Goal: Complete application form: Complete application form

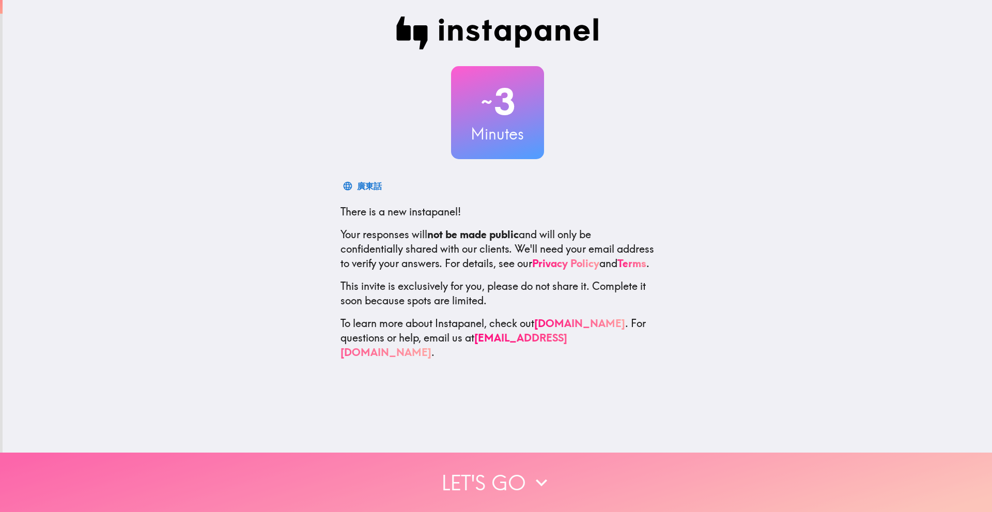
click at [419, 468] on button "Let's go" at bounding box center [496, 482] width 992 height 59
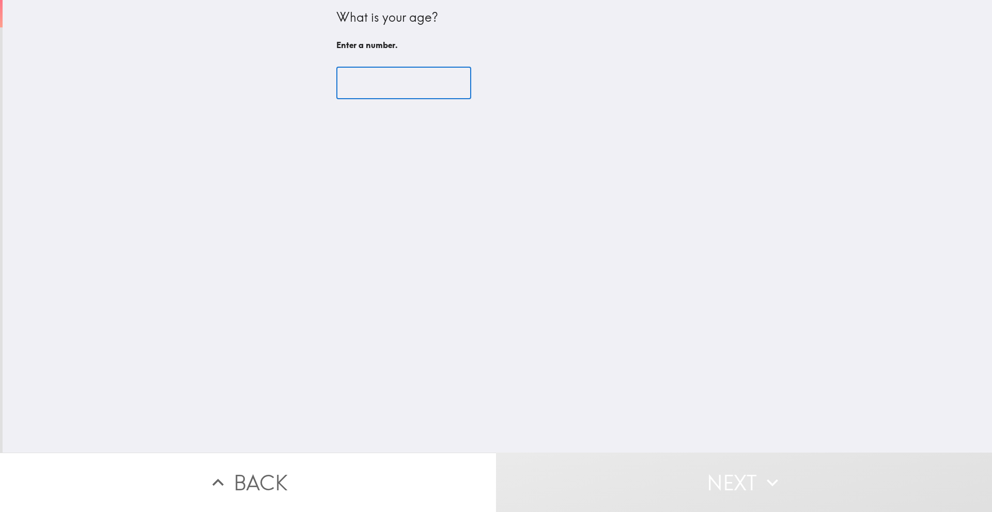
click at [413, 84] on input "number" at bounding box center [403, 83] width 135 height 32
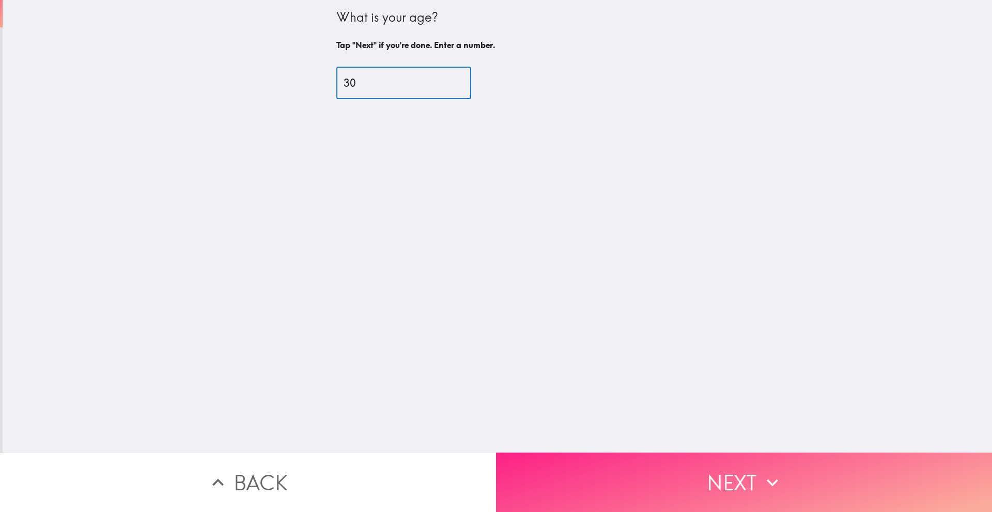
type input "30"
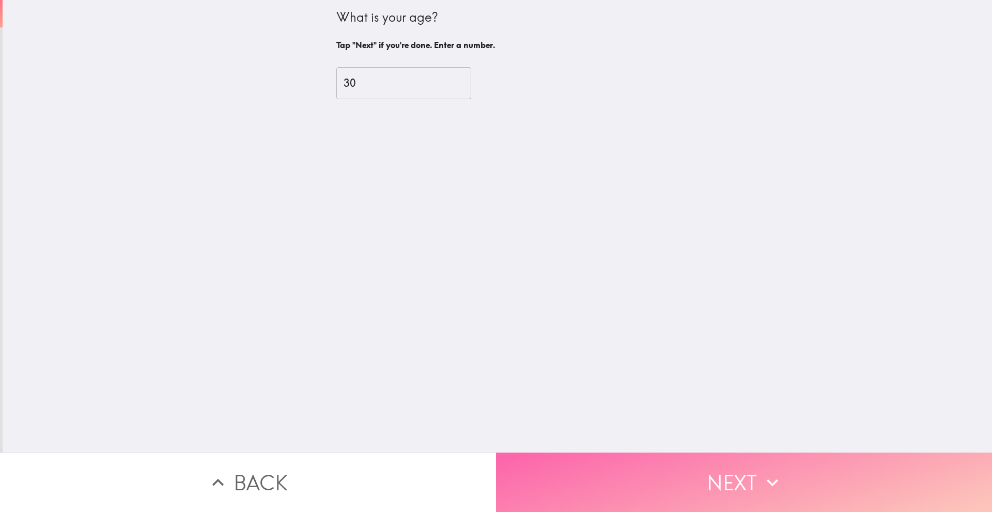
click at [612, 476] on button "Next" at bounding box center [744, 482] width 496 height 59
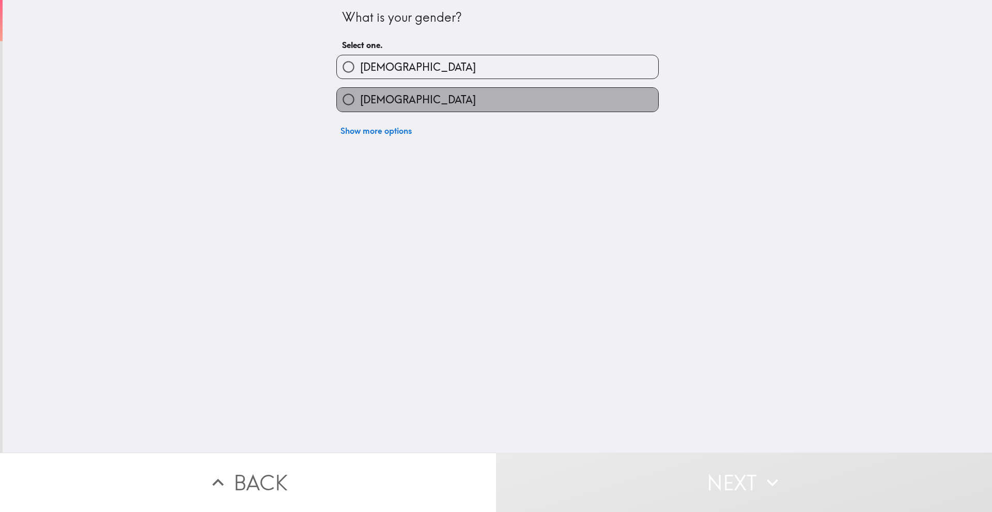
click at [543, 101] on label "[DEMOGRAPHIC_DATA]" at bounding box center [497, 99] width 321 height 23
click at [360, 101] on input "[DEMOGRAPHIC_DATA]" at bounding box center [348, 99] width 23 height 23
radio input "true"
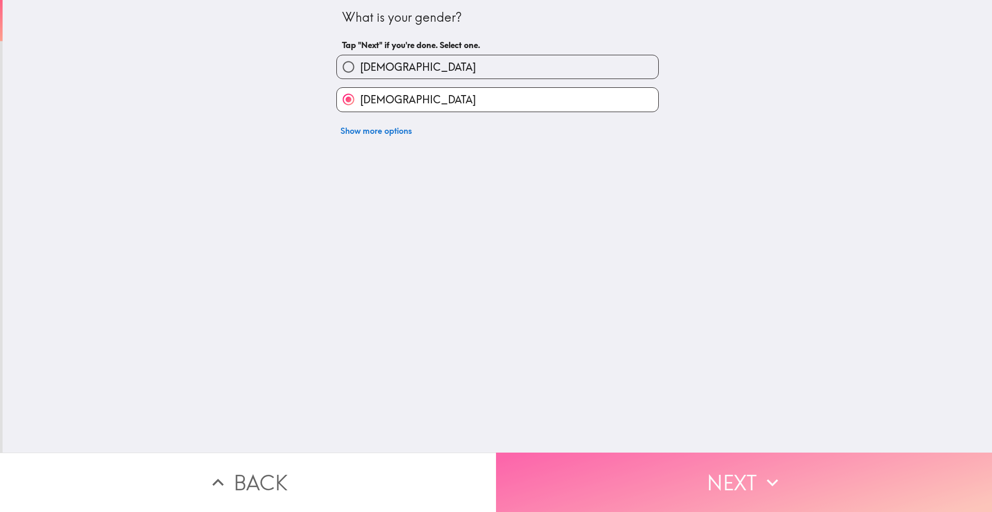
click at [611, 458] on button "Next" at bounding box center [744, 482] width 496 height 59
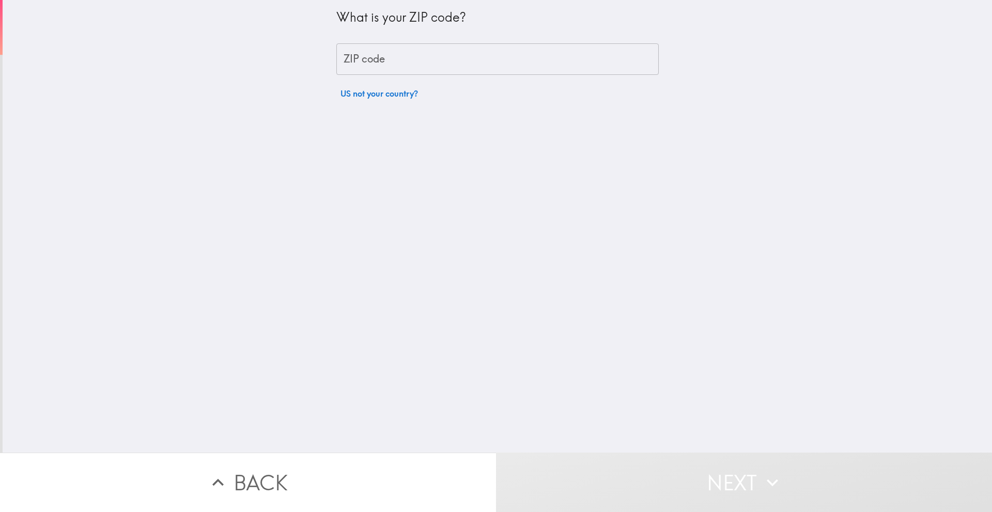
click at [559, 54] on input "ZIP code" at bounding box center [497, 59] width 322 height 32
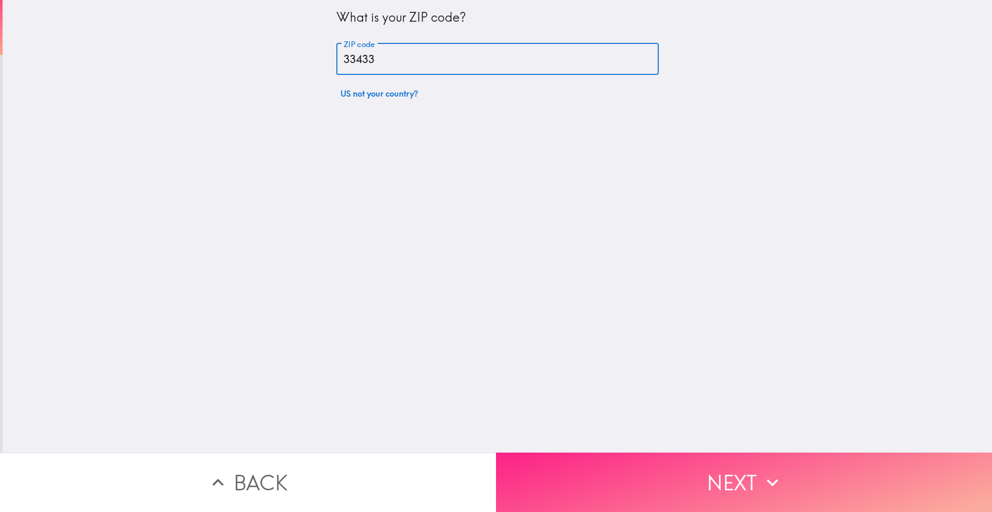
type input "33433"
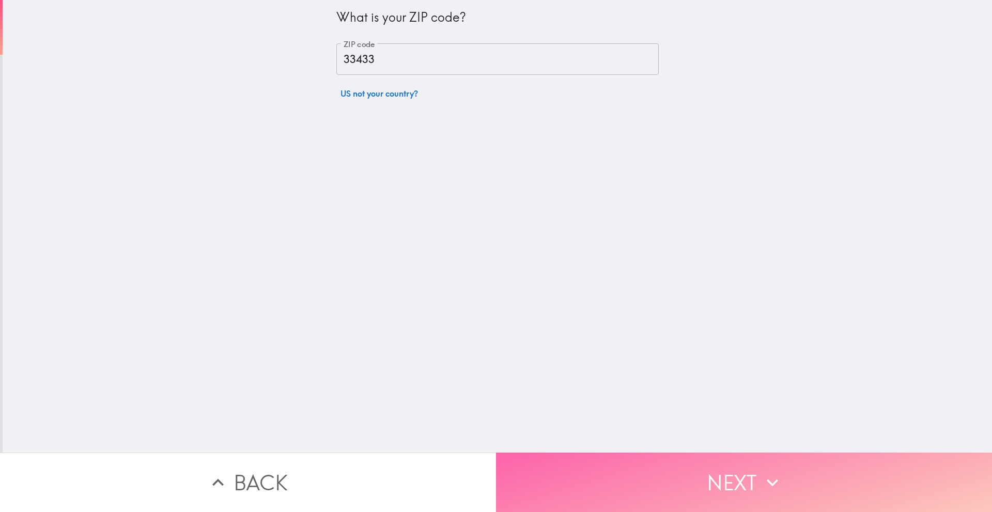
click at [605, 453] on button "Next" at bounding box center [744, 482] width 496 height 59
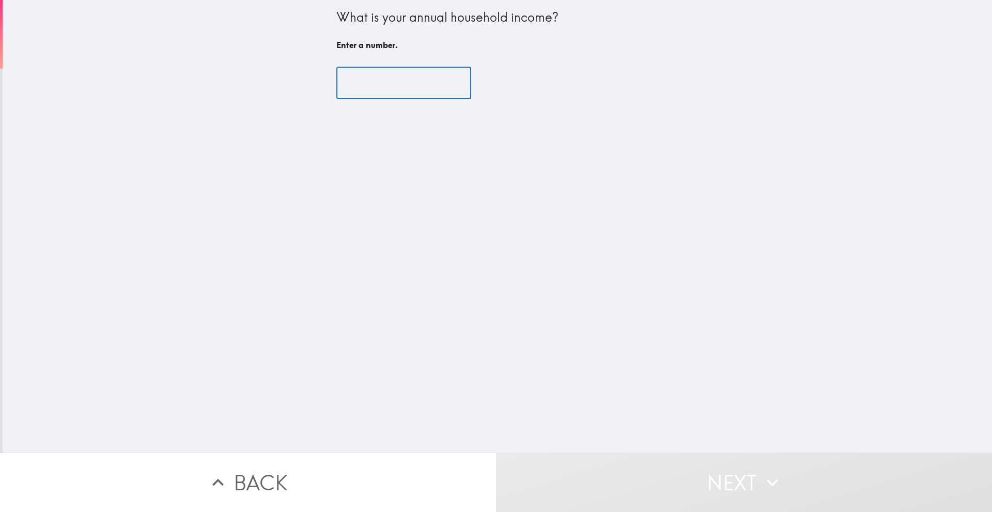
click at [413, 76] on input "number" at bounding box center [403, 83] width 135 height 32
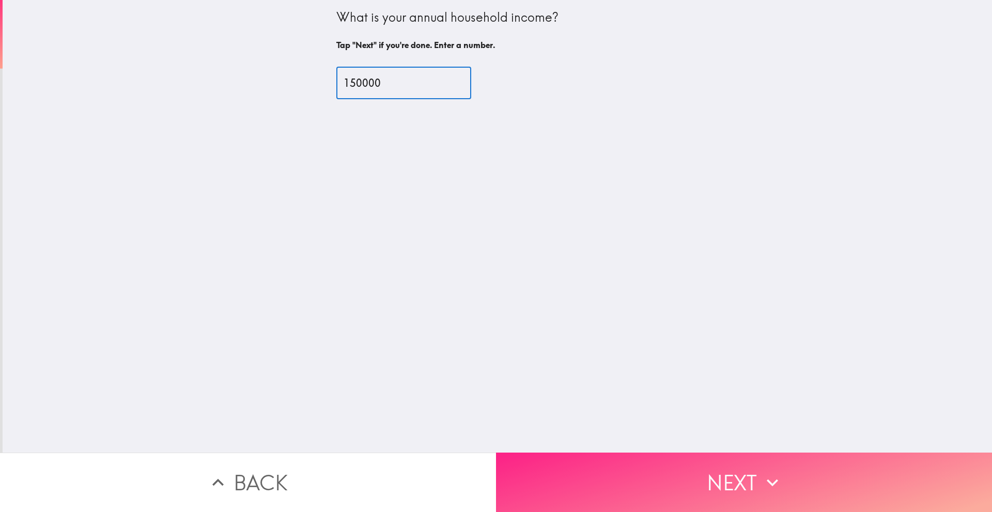
type input "150000"
click at [546, 478] on button "Next" at bounding box center [744, 482] width 496 height 59
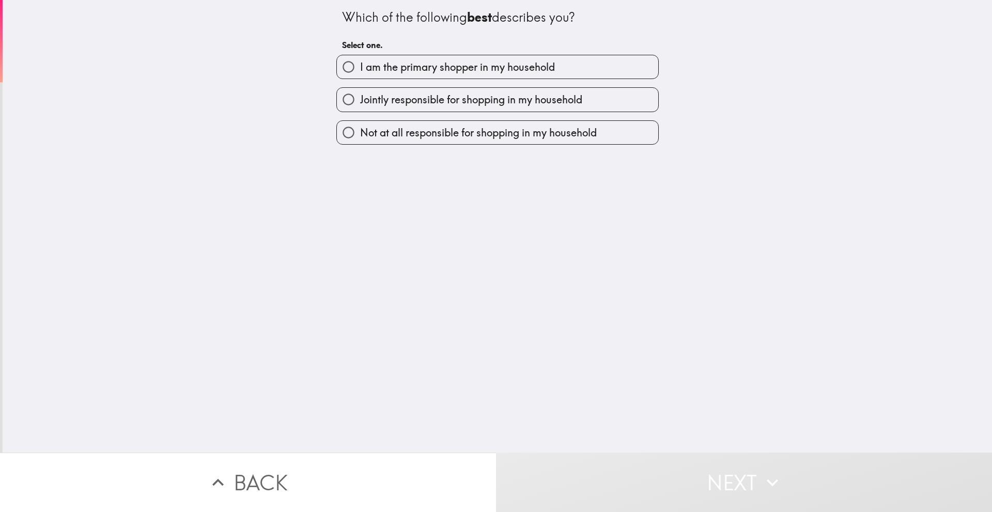
click at [485, 69] on span "I am the primary shopper in my household" at bounding box center [457, 67] width 195 height 14
click at [360, 69] on input "I am the primary shopper in my household" at bounding box center [348, 66] width 23 height 23
radio input "true"
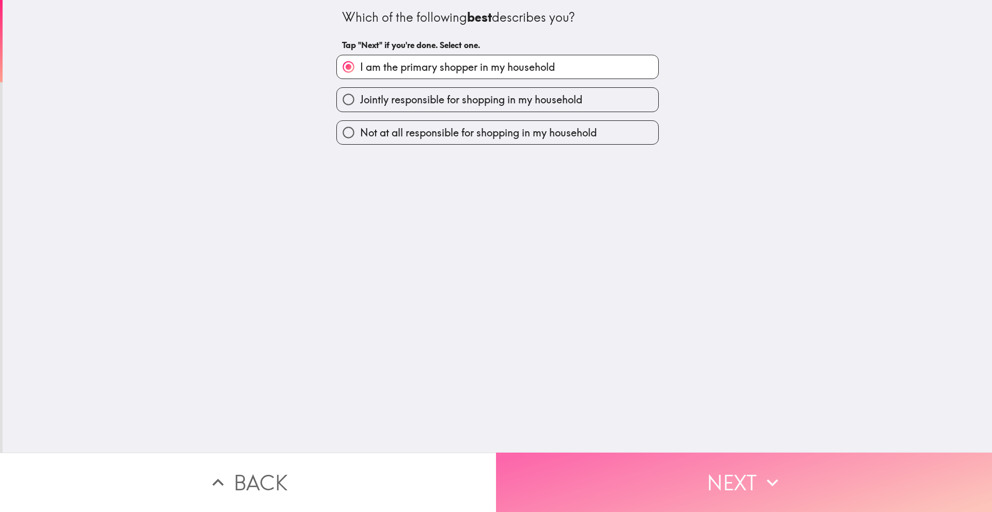
click at [503, 492] on button "Next" at bounding box center [744, 482] width 496 height 59
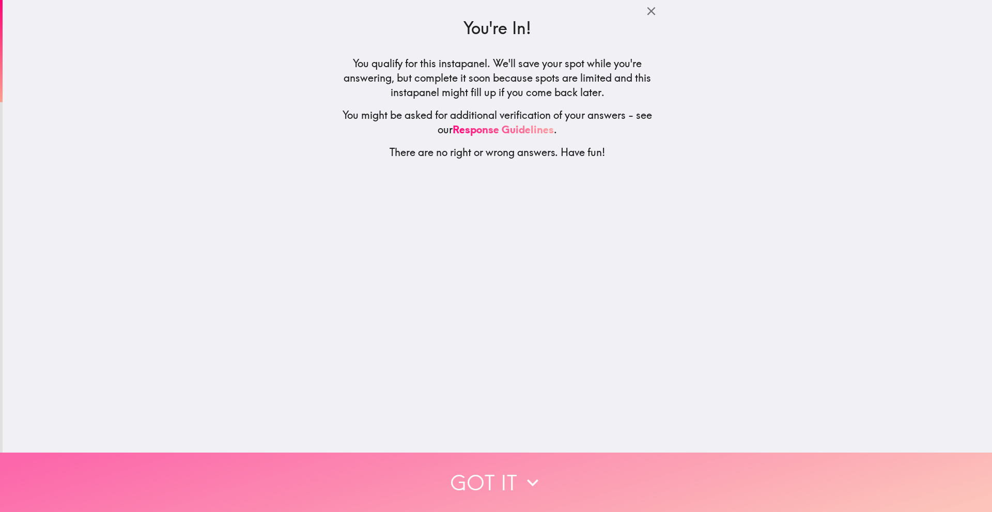
click at [466, 467] on button "Got it" at bounding box center [496, 482] width 992 height 59
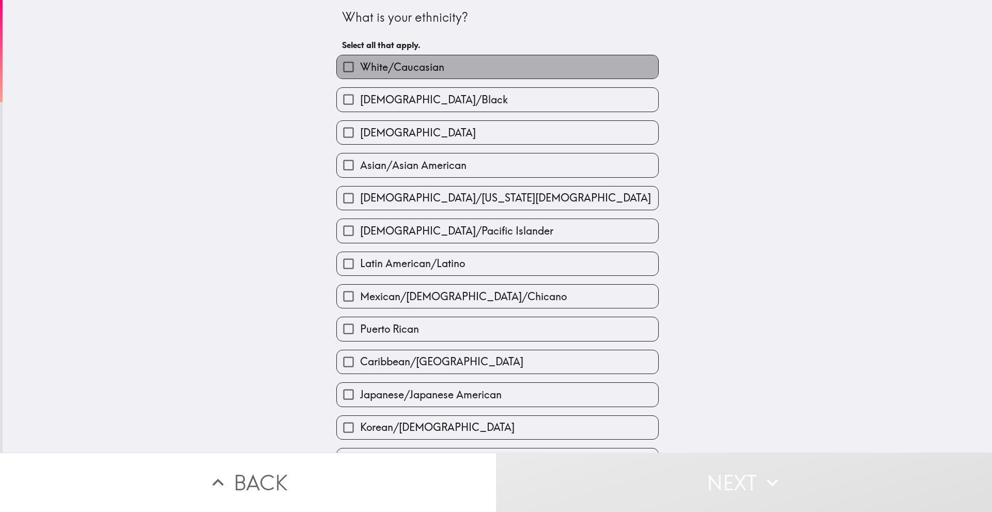
click at [493, 55] on label "White/Caucasian" at bounding box center [497, 66] width 321 height 23
click at [360, 55] on input "White/Caucasian" at bounding box center [348, 66] width 23 height 23
checkbox input "true"
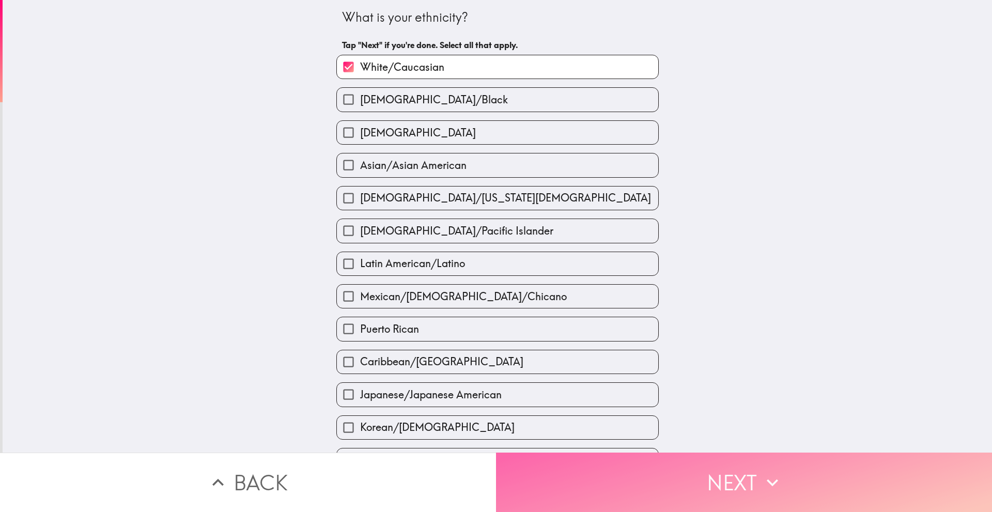
click at [565, 453] on button "Next" at bounding box center [744, 482] width 496 height 59
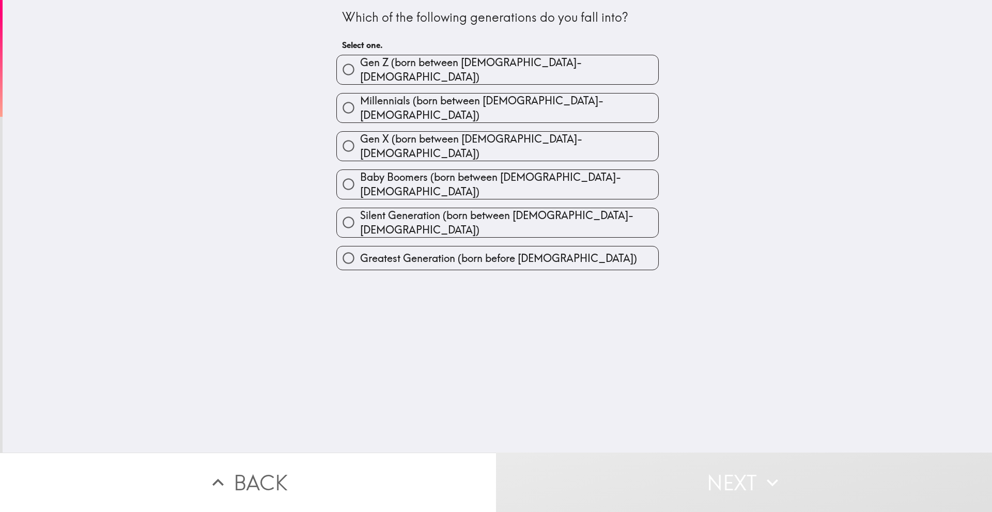
click at [475, 99] on span "Millennials (born between [DEMOGRAPHIC_DATA]-[DEMOGRAPHIC_DATA])" at bounding box center [509, 108] width 298 height 29
click at [360, 99] on input "Millennials (born between [DEMOGRAPHIC_DATA]-[DEMOGRAPHIC_DATA])" at bounding box center [348, 107] width 23 height 23
radio input "true"
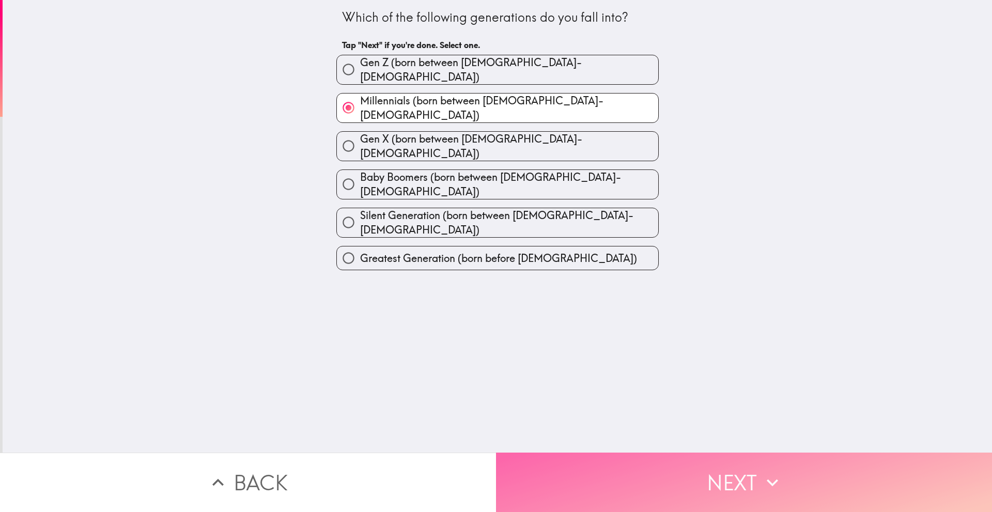
click at [539, 470] on button "Next" at bounding box center [744, 482] width 496 height 59
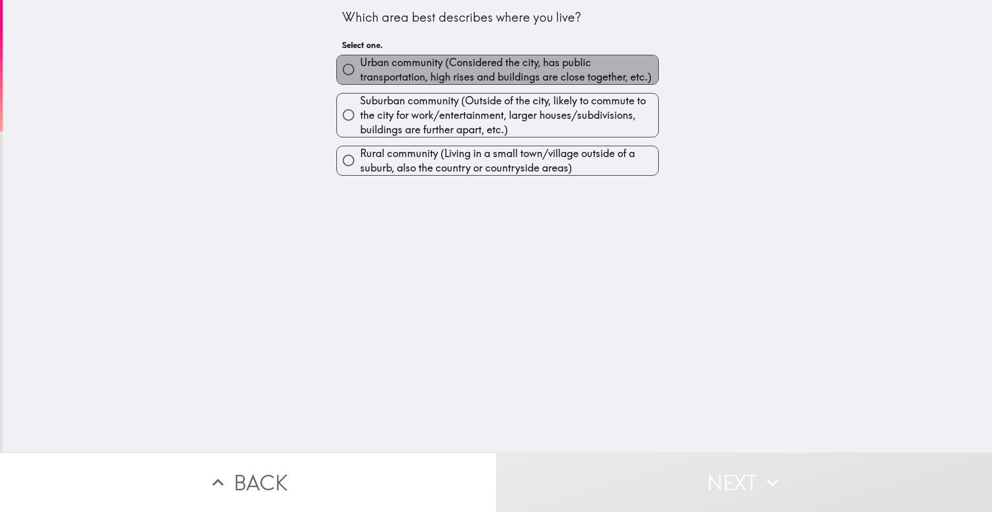
click at [474, 63] on span "Urban community (Considered the city, has public transportation, high rises and…" at bounding box center [509, 69] width 298 height 29
click at [360, 63] on input "Urban community (Considered the city, has public transportation, high rises and…" at bounding box center [348, 69] width 23 height 23
radio input "true"
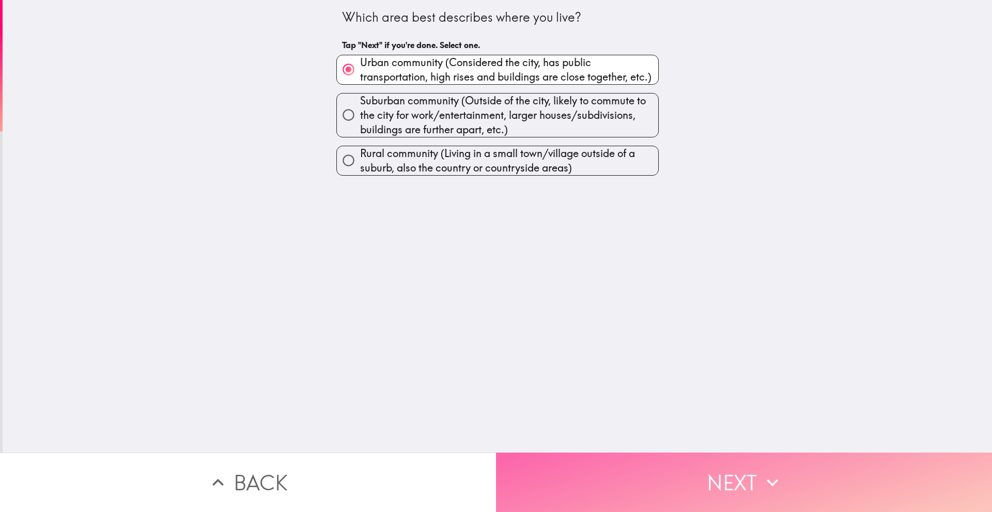
click at [537, 467] on button "Next" at bounding box center [744, 482] width 496 height 59
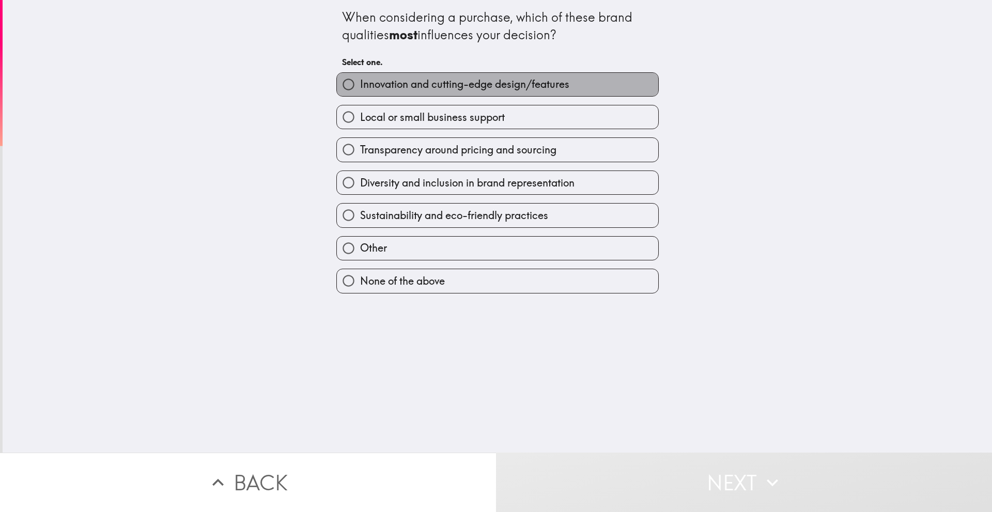
click at [416, 81] on span "Innovation and cutting-edge design/features" at bounding box center [464, 84] width 209 height 14
click at [360, 81] on input "Innovation and cutting-edge design/features" at bounding box center [348, 84] width 23 height 23
radio input "true"
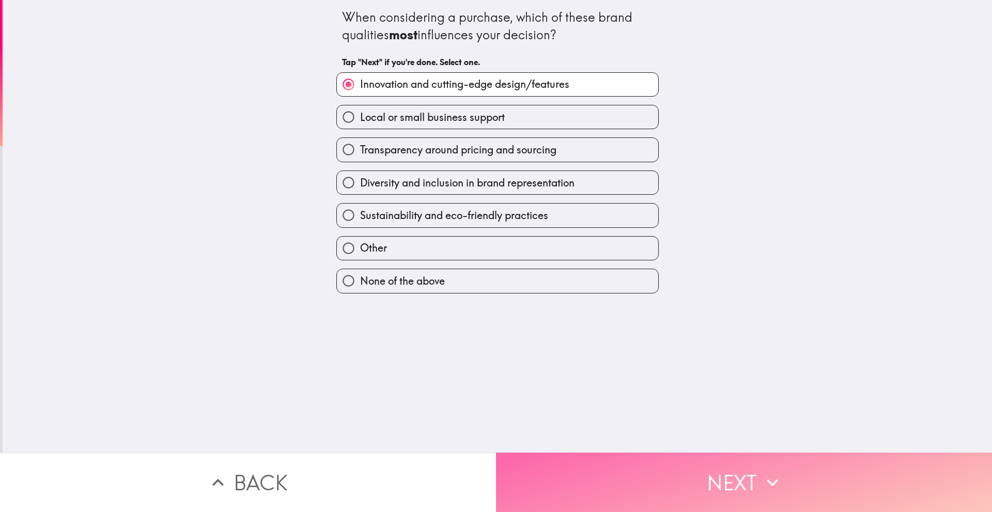
click at [525, 474] on button "Next" at bounding box center [744, 482] width 496 height 59
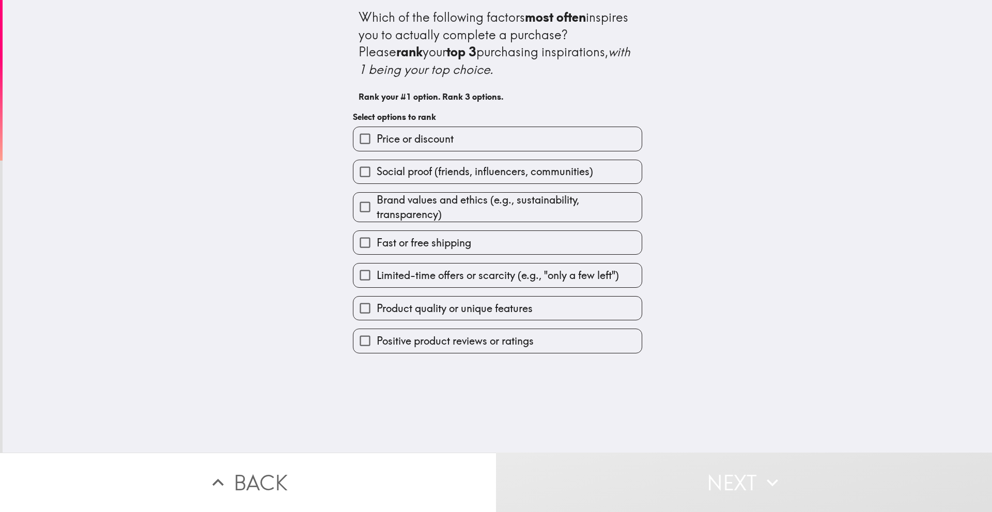
click at [468, 138] on label "Price or discount" at bounding box center [497, 138] width 288 height 23
click at [377, 138] on input "Price or discount" at bounding box center [364, 138] width 23 height 23
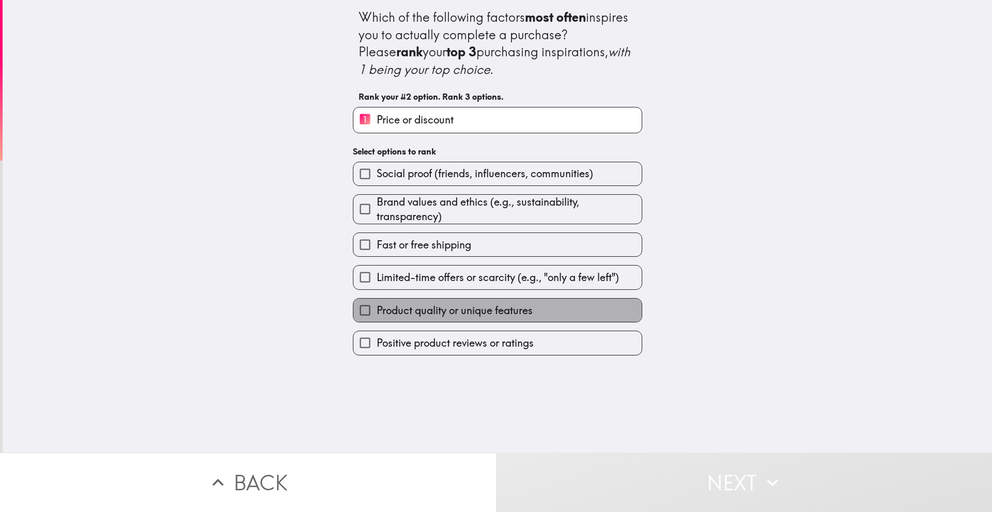
click at [428, 314] on span "Product quality or unique features" at bounding box center [455, 310] width 156 height 14
click at [377, 314] on input "Product quality or unique features" at bounding box center [364, 310] width 23 height 23
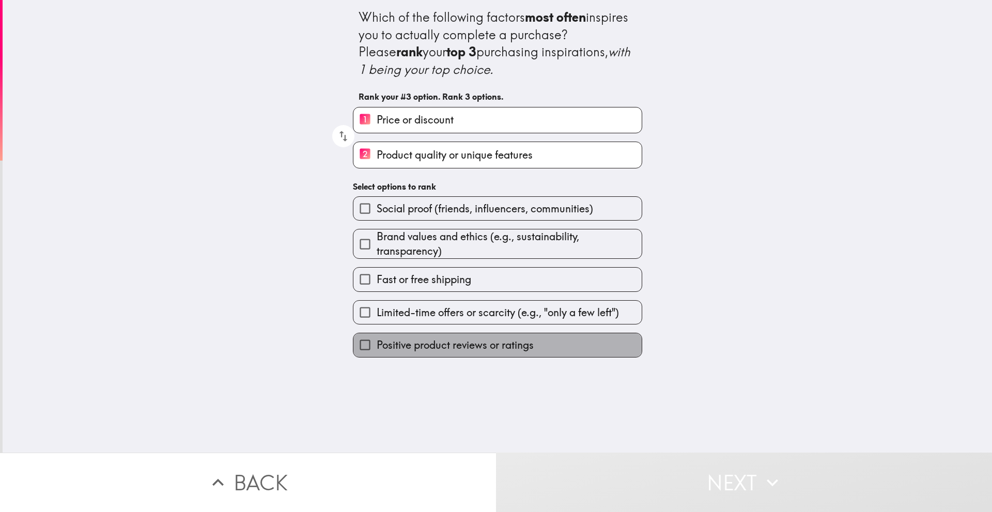
click at [428, 347] on span "Positive product reviews or ratings" at bounding box center [455, 345] width 157 height 14
click at [377, 347] on input "Positive product reviews or ratings" at bounding box center [364, 344] width 23 height 23
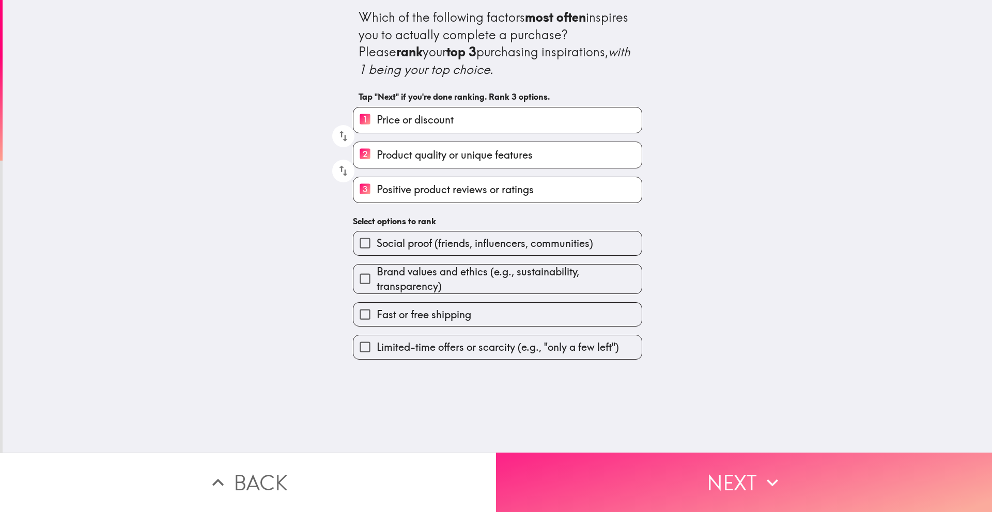
click at [534, 481] on button "Next" at bounding box center [744, 482] width 496 height 59
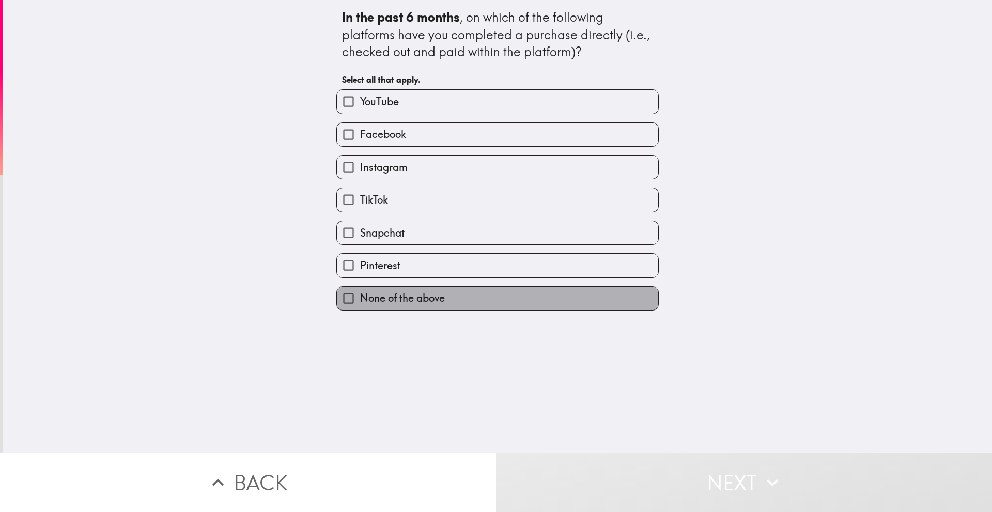
click at [390, 304] on span "None of the above" at bounding box center [402, 298] width 85 height 14
click at [360, 304] on input "None of the above" at bounding box center [348, 298] width 23 height 23
checkbox input "true"
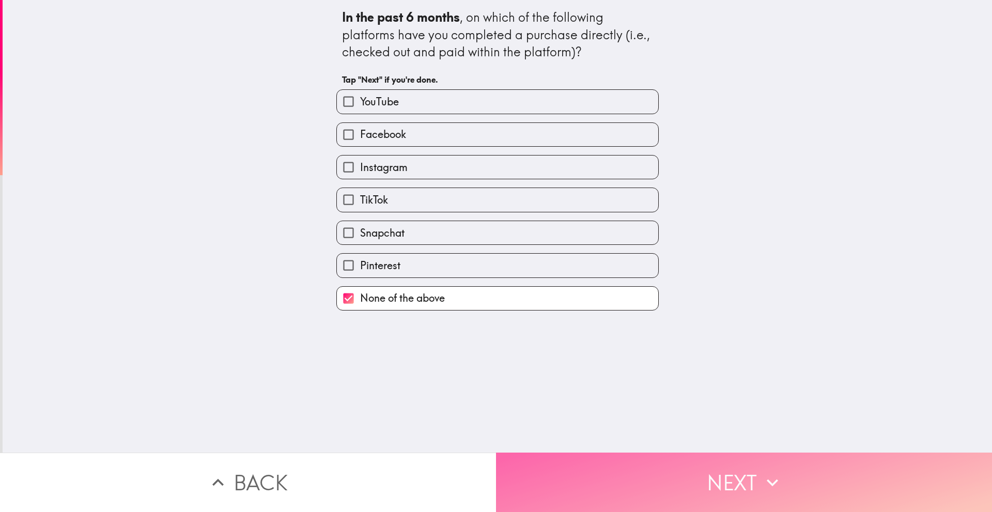
click at [518, 458] on button "Next" at bounding box center [744, 482] width 496 height 59
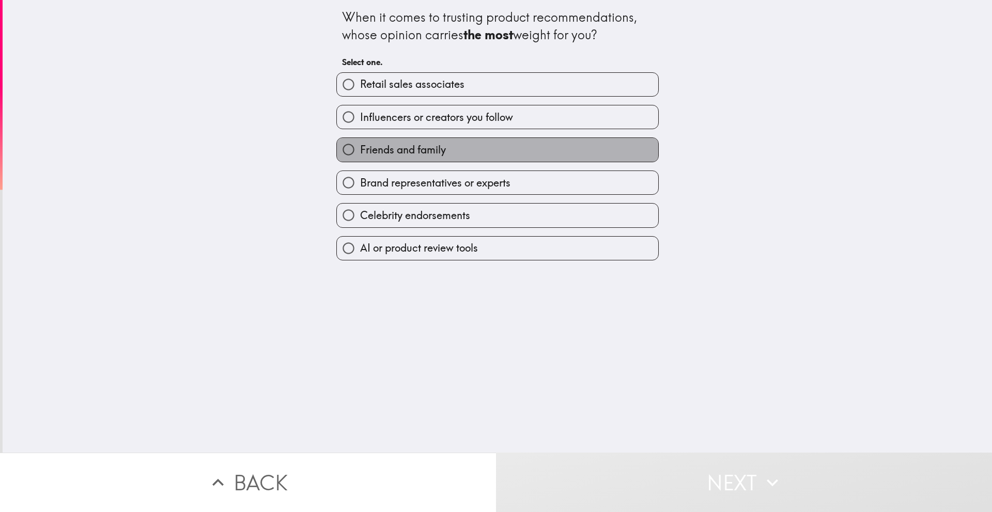
click at [430, 151] on span "Friends and family" at bounding box center [403, 150] width 86 height 14
click at [360, 151] on input "Friends and family" at bounding box center [348, 149] width 23 height 23
radio input "true"
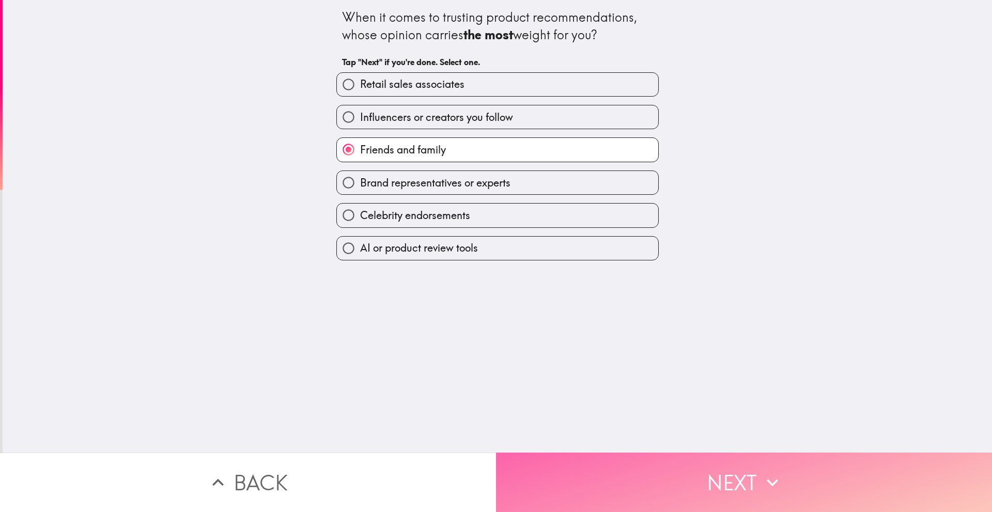
click at [519, 453] on button "Next" at bounding box center [744, 482] width 496 height 59
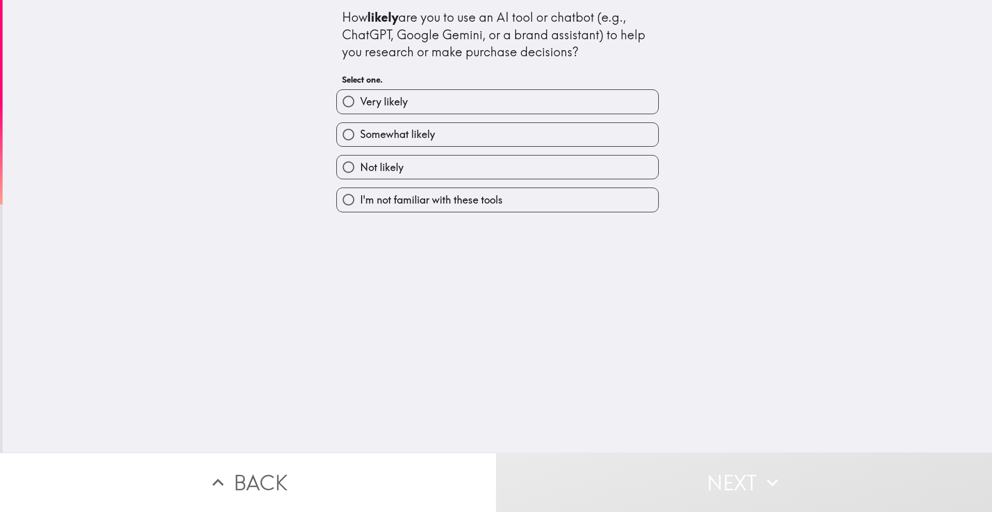
click at [466, 99] on label "Very likely" at bounding box center [497, 101] width 321 height 23
click at [360, 99] on input "Very likely" at bounding box center [348, 101] width 23 height 23
radio input "true"
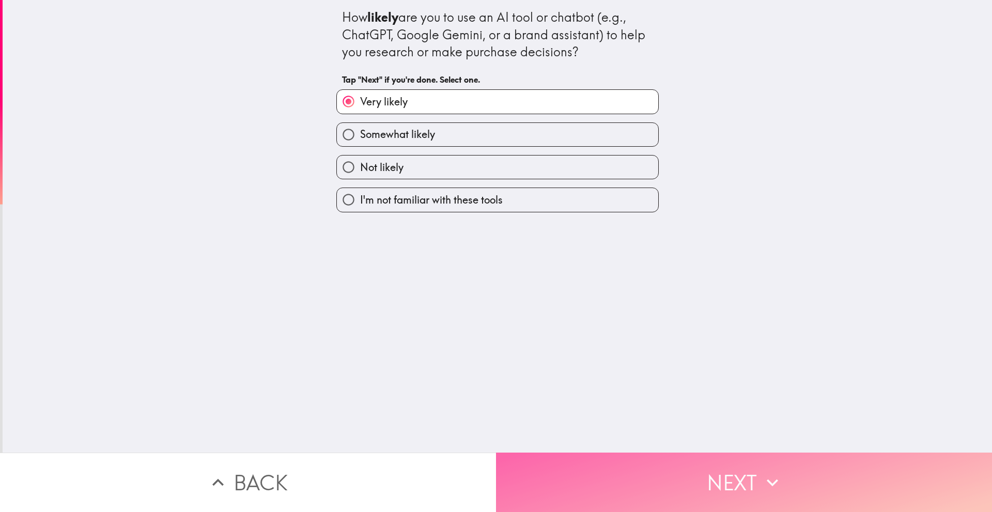
click at [536, 487] on button "Next" at bounding box center [744, 482] width 496 height 59
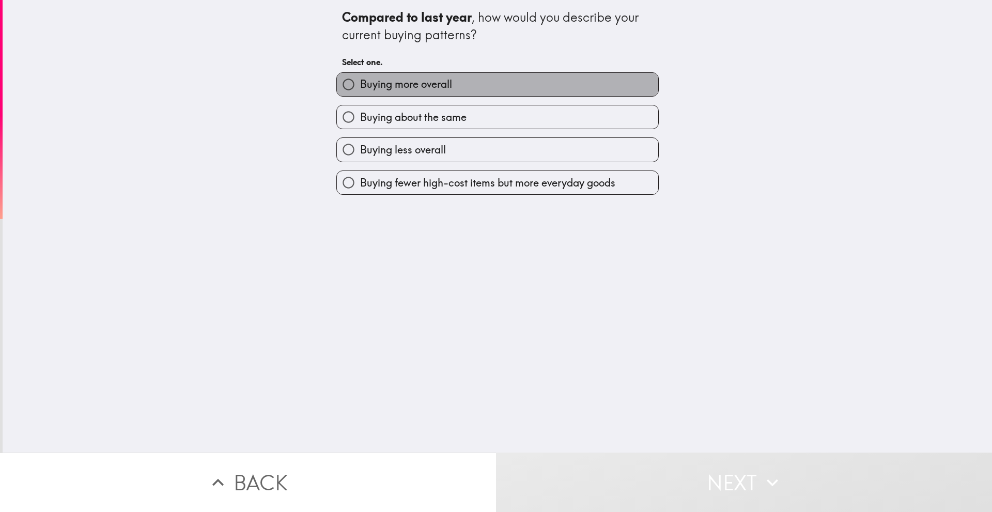
click at [443, 86] on span "Buying more overall" at bounding box center [406, 84] width 92 height 14
click at [360, 86] on input "Buying more overall" at bounding box center [348, 84] width 23 height 23
radio input "true"
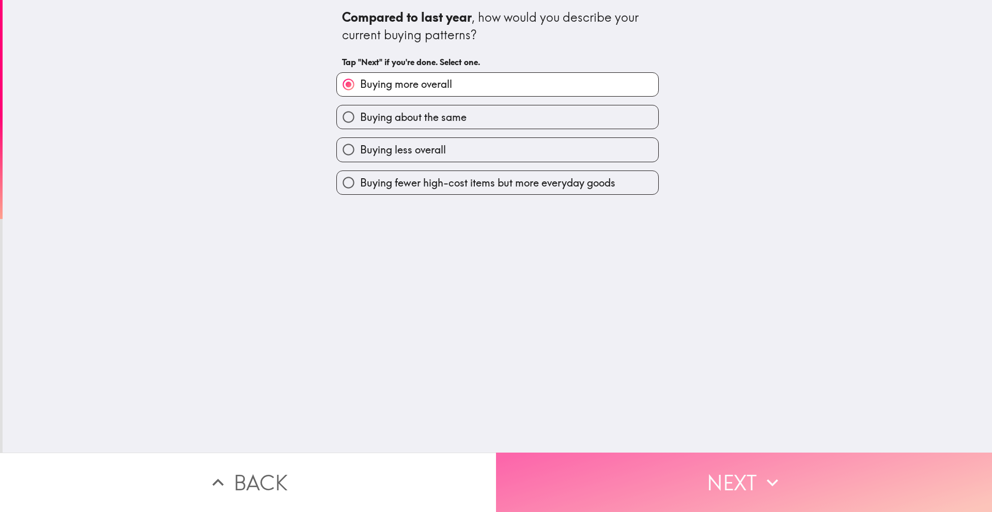
click at [516, 476] on button "Next" at bounding box center [744, 482] width 496 height 59
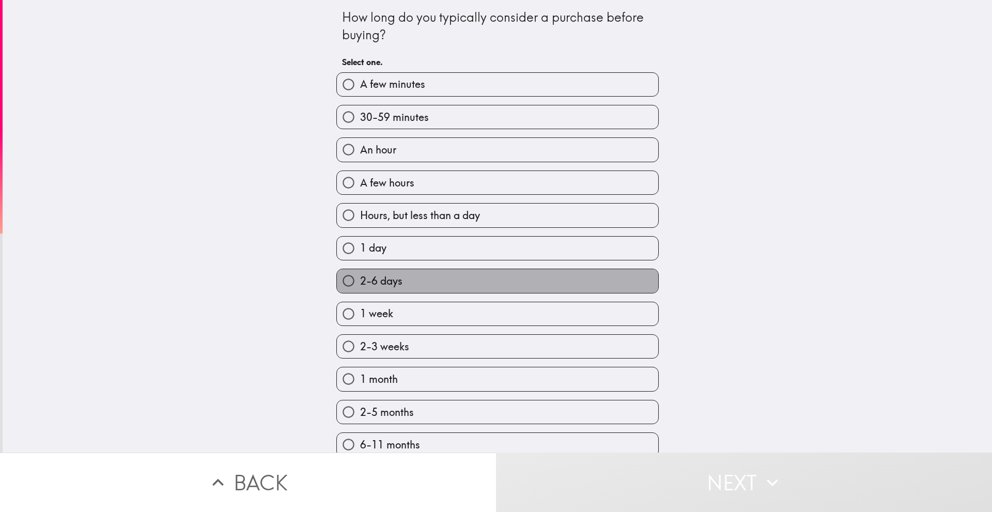
click at [472, 275] on label "2-6 days" at bounding box center [497, 280] width 321 height 23
click at [360, 275] on input "2-6 days" at bounding box center [348, 280] width 23 height 23
radio input "true"
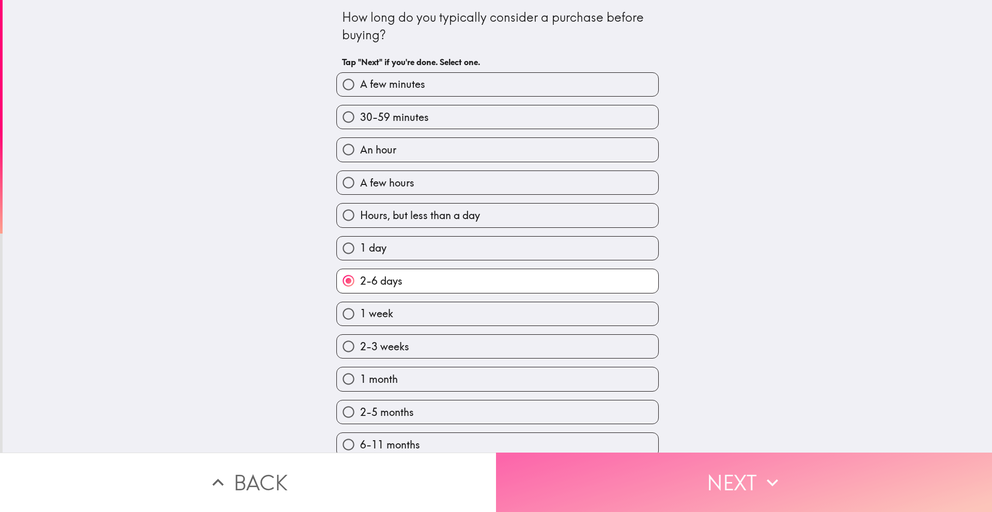
click at [558, 460] on button "Next" at bounding box center [744, 482] width 496 height 59
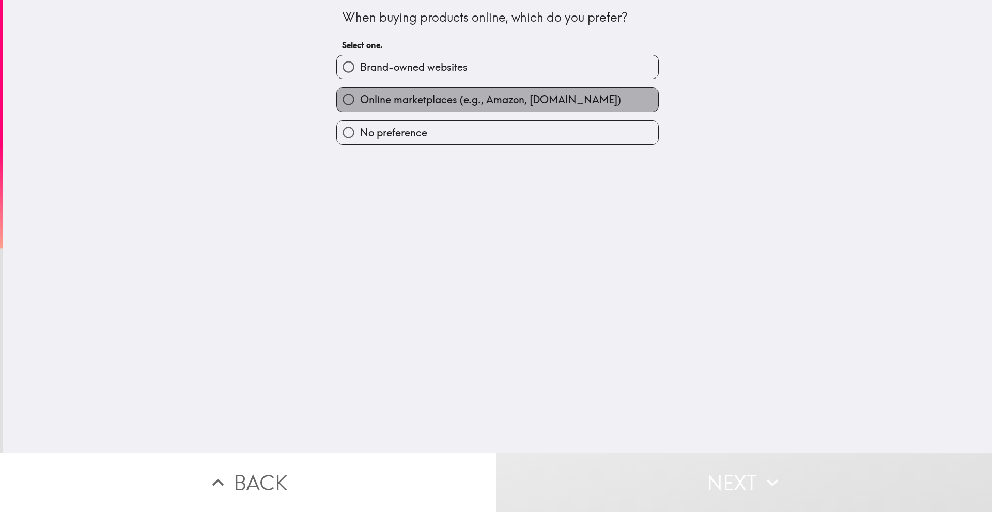
click at [481, 104] on span "Online marketplaces (e.g., Amazon, [DOMAIN_NAME])" at bounding box center [490, 99] width 261 height 14
click at [360, 104] on input "Online marketplaces (e.g., Amazon, [DOMAIN_NAME])" at bounding box center [348, 99] width 23 height 23
radio input "true"
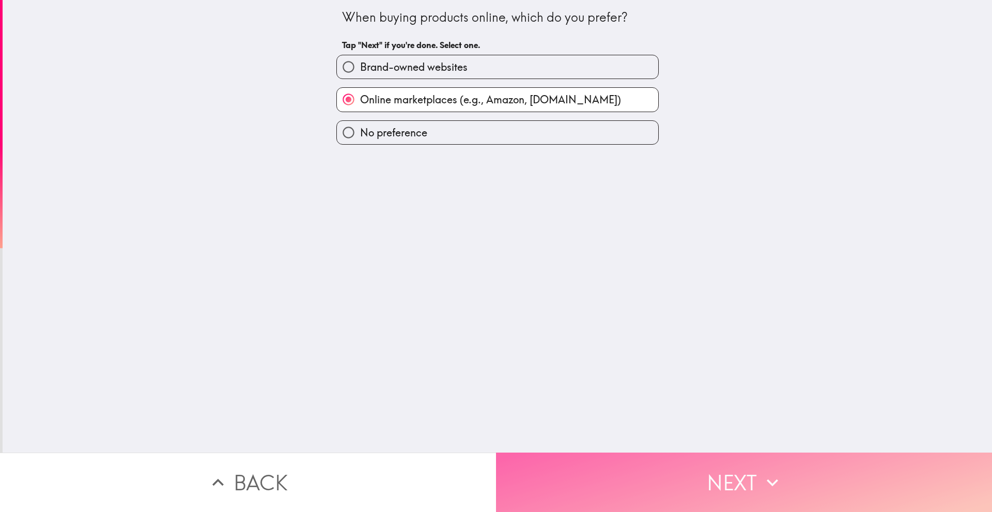
click at [534, 464] on button "Next" at bounding box center [744, 482] width 496 height 59
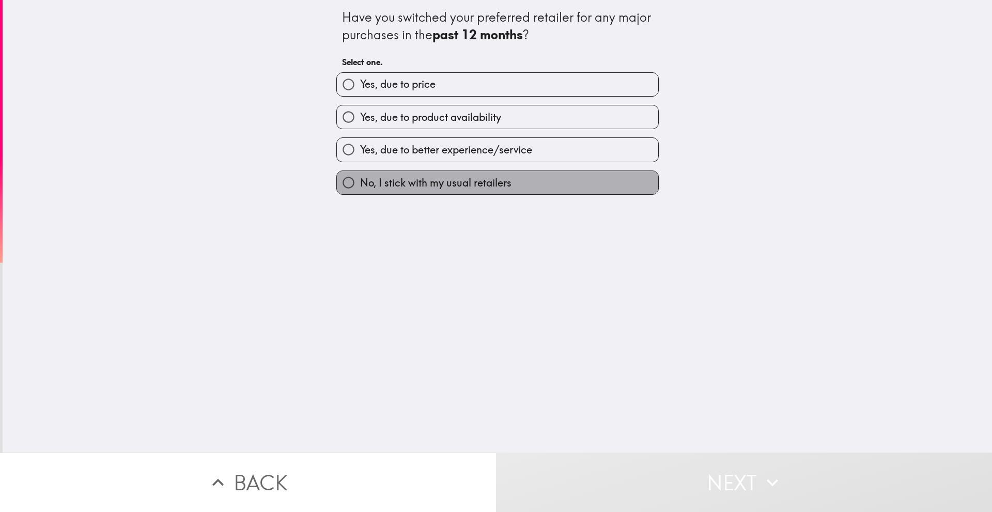
click at [453, 181] on span "No, I stick with my usual retailers" at bounding box center [435, 183] width 151 height 14
click at [360, 181] on input "No, I stick with my usual retailers" at bounding box center [348, 182] width 23 height 23
radio input "true"
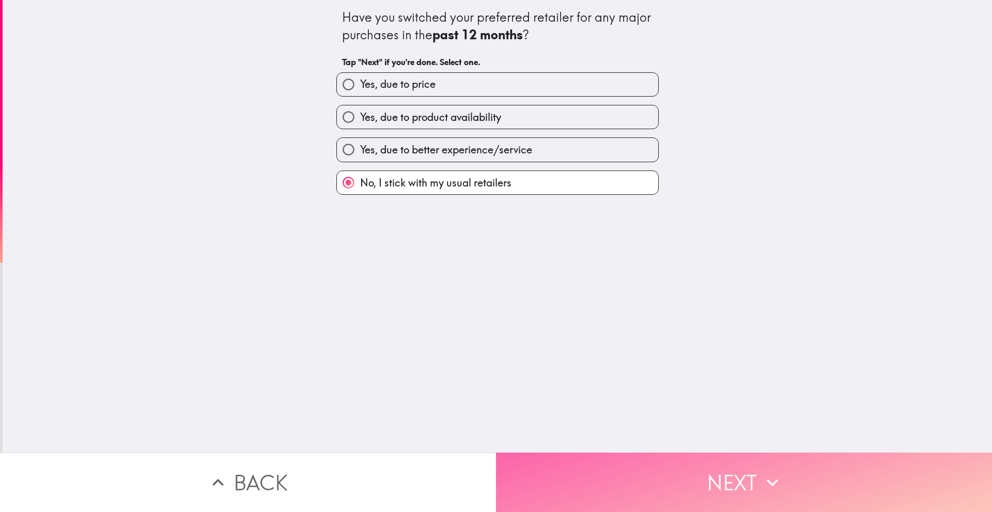
click at [557, 467] on button "Next" at bounding box center [744, 482] width 496 height 59
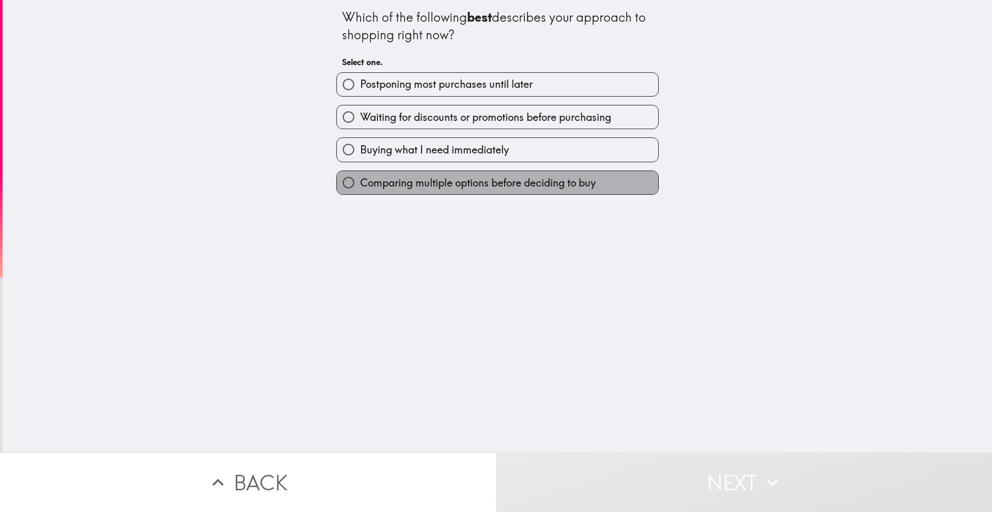
click at [459, 184] on span "Comparing multiple options before deciding to buy" at bounding box center [478, 183] width 236 height 14
click at [360, 184] on input "Comparing multiple options before deciding to buy" at bounding box center [348, 182] width 23 height 23
radio input "true"
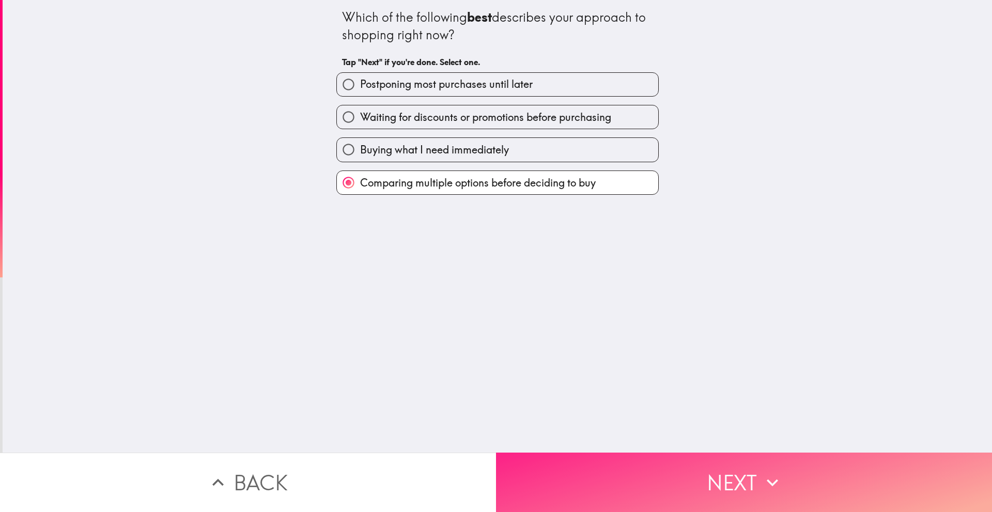
click at [586, 483] on button "Next" at bounding box center [744, 482] width 496 height 59
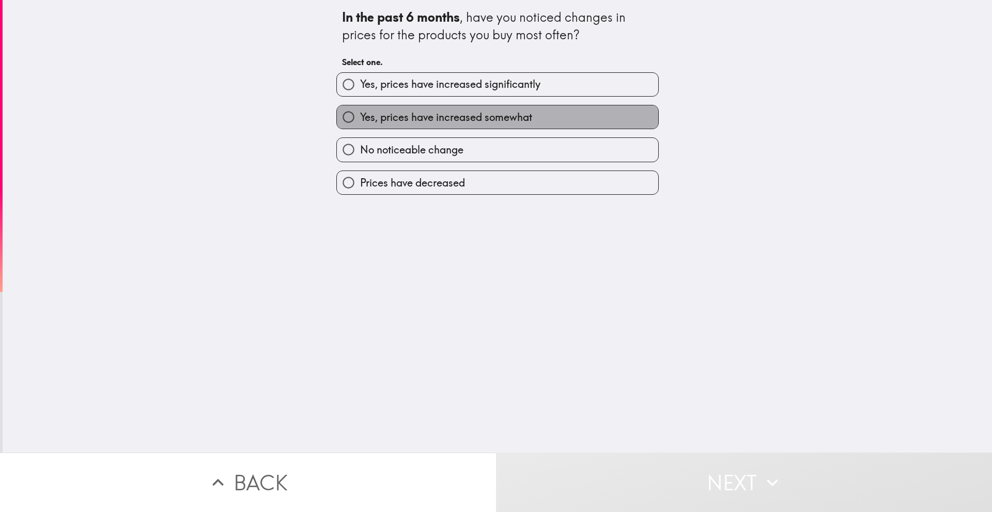
click at [488, 109] on label "Yes, prices have increased somewhat" at bounding box center [497, 116] width 321 height 23
click at [360, 109] on input "Yes, prices have increased somewhat" at bounding box center [348, 116] width 23 height 23
radio input "true"
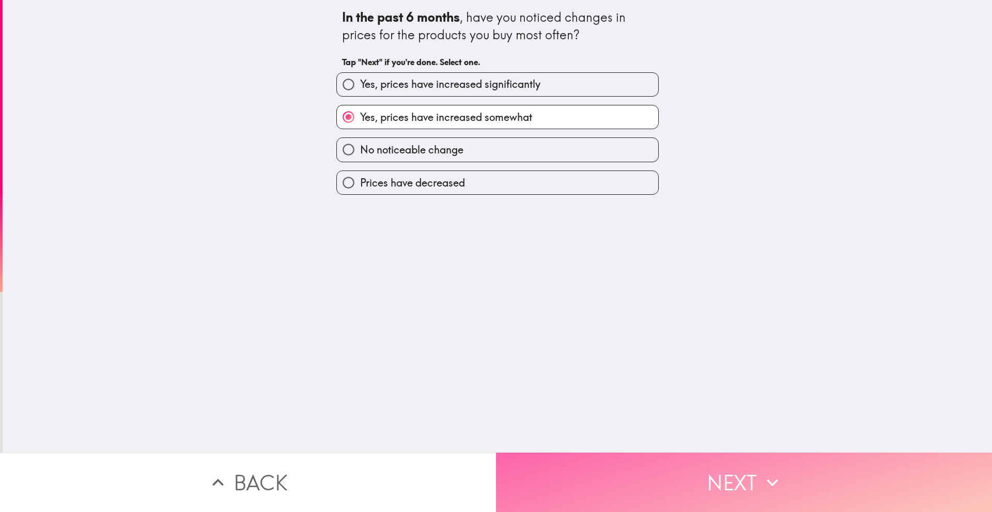
click at [588, 453] on button "Next" at bounding box center [744, 482] width 496 height 59
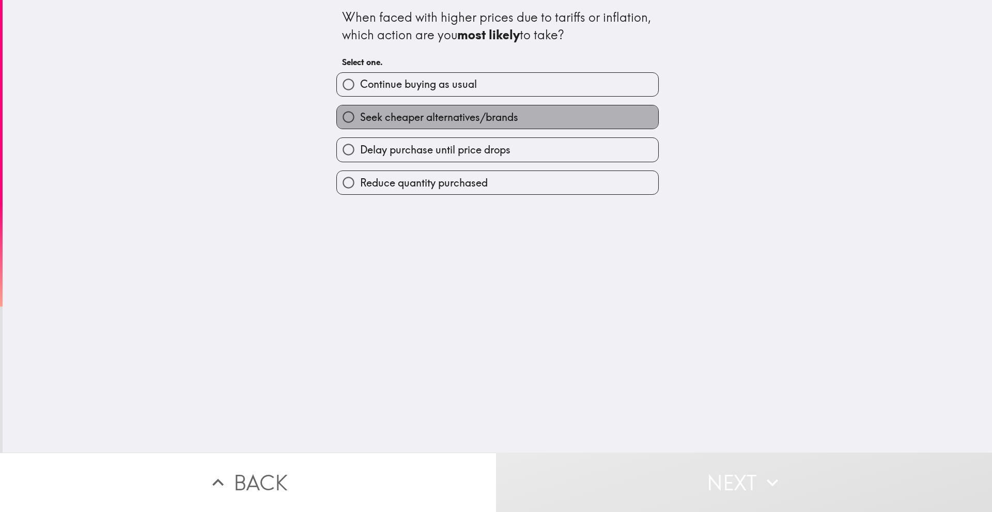
click at [554, 114] on label "Seek cheaper alternatives/brands" at bounding box center [497, 116] width 321 height 23
click at [360, 114] on input "Seek cheaper alternatives/brands" at bounding box center [348, 116] width 23 height 23
radio input "true"
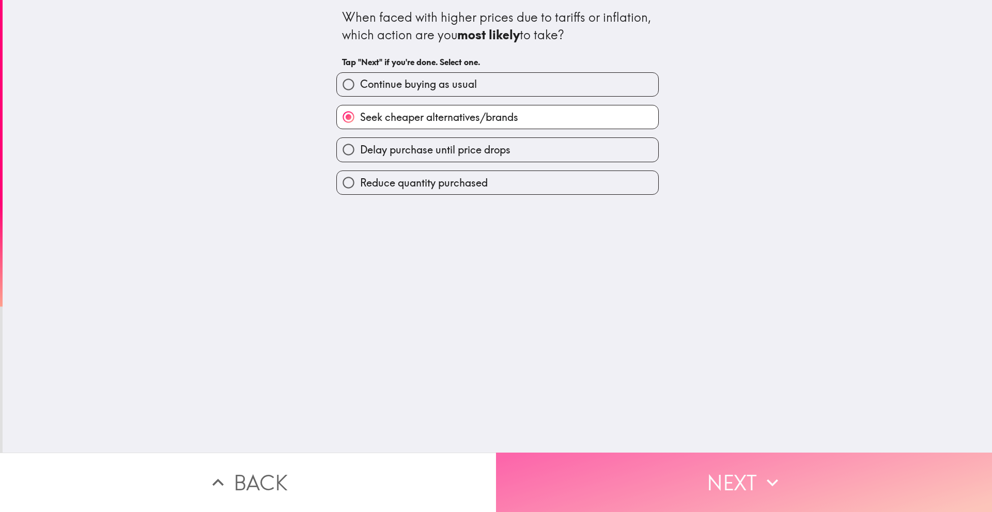
click at [596, 453] on button "Next" at bounding box center [744, 482] width 496 height 59
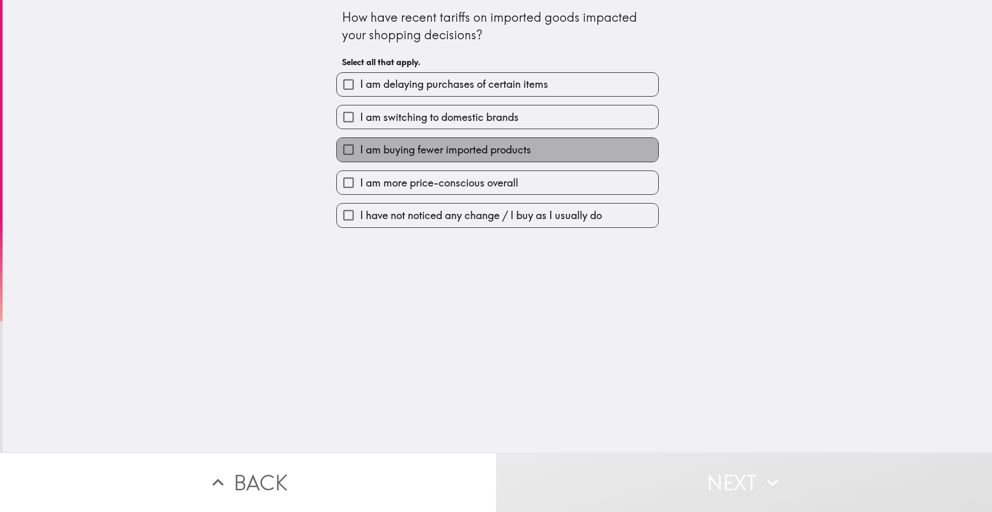
click at [512, 152] on span "I am buying fewer imported products" at bounding box center [445, 150] width 171 height 14
click at [360, 152] on input "I am buying fewer imported products" at bounding box center [348, 149] width 23 height 23
checkbox input "true"
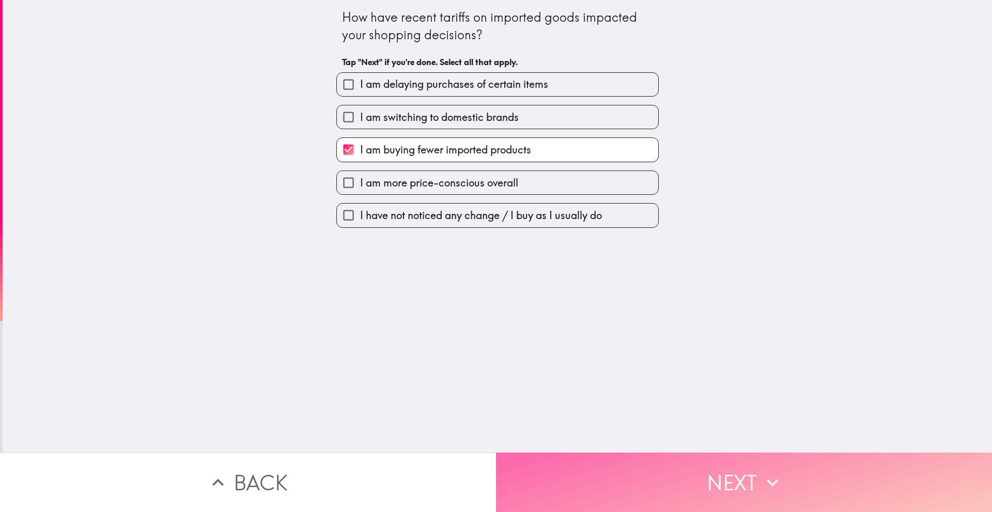
click at [598, 464] on button "Next" at bounding box center [744, 482] width 496 height 59
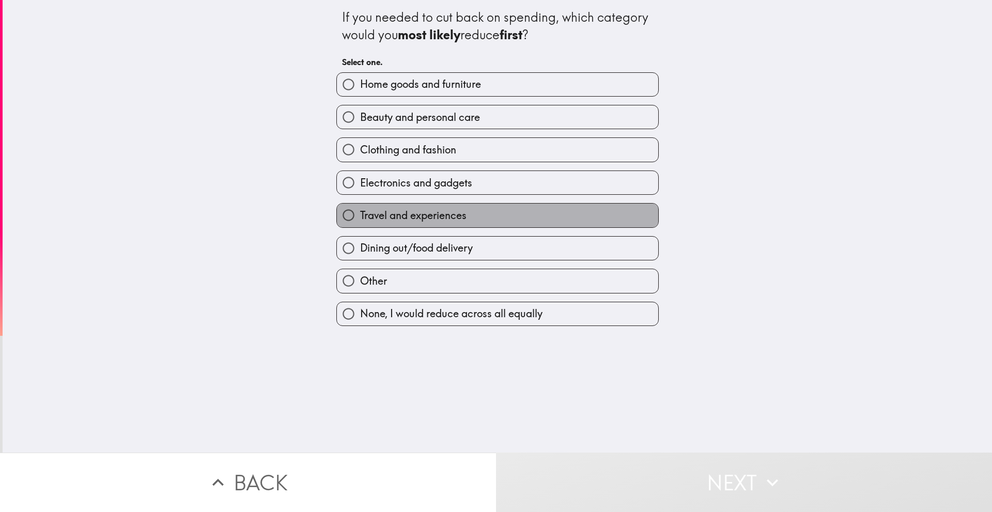
click at [462, 217] on label "Travel and experiences" at bounding box center [497, 215] width 321 height 23
click at [360, 217] on input "Travel and experiences" at bounding box center [348, 215] width 23 height 23
radio input "true"
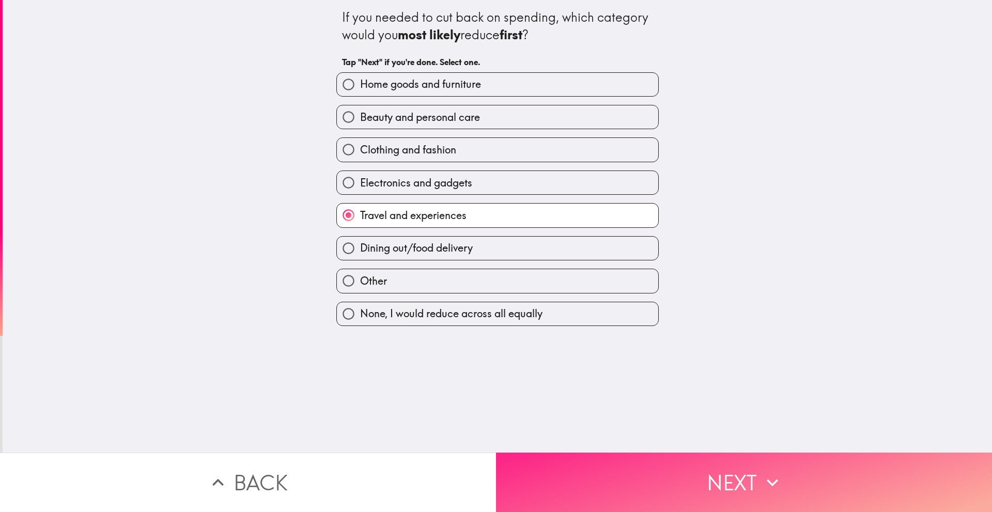
click at [572, 487] on button "Next" at bounding box center [744, 482] width 496 height 59
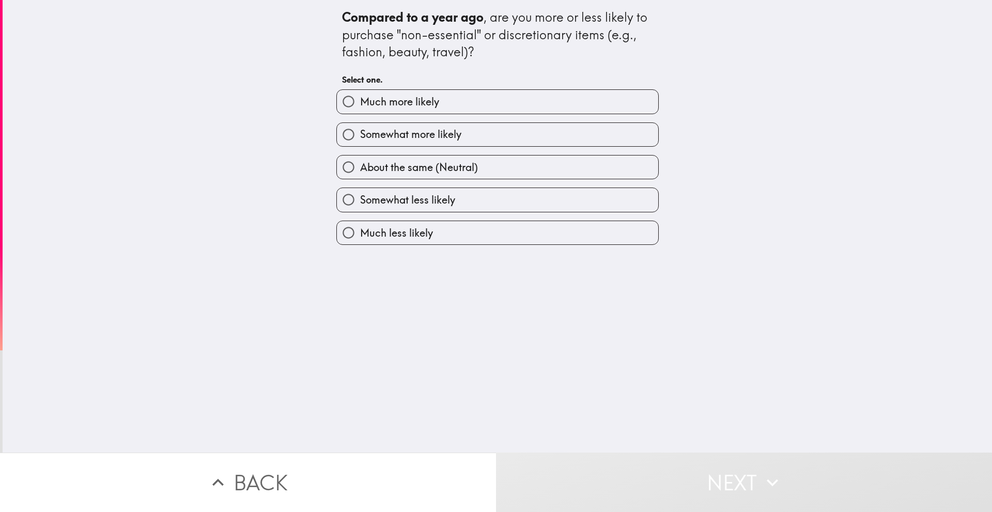
click at [487, 162] on label "About the same (Neutral)" at bounding box center [497, 167] width 321 height 23
click at [360, 162] on input "About the same (Neutral)" at bounding box center [348, 167] width 23 height 23
radio input "true"
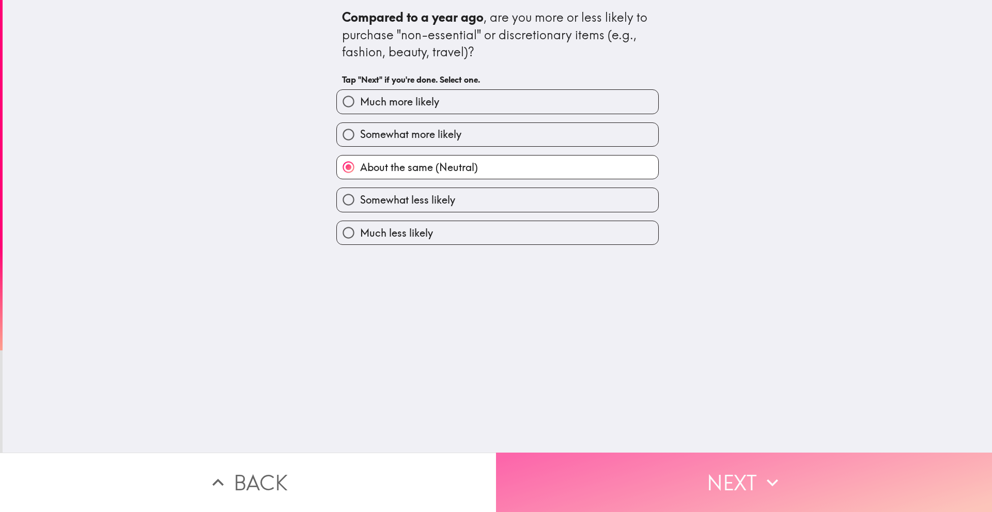
click at [556, 460] on button "Next" at bounding box center [744, 482] width 496 height 59
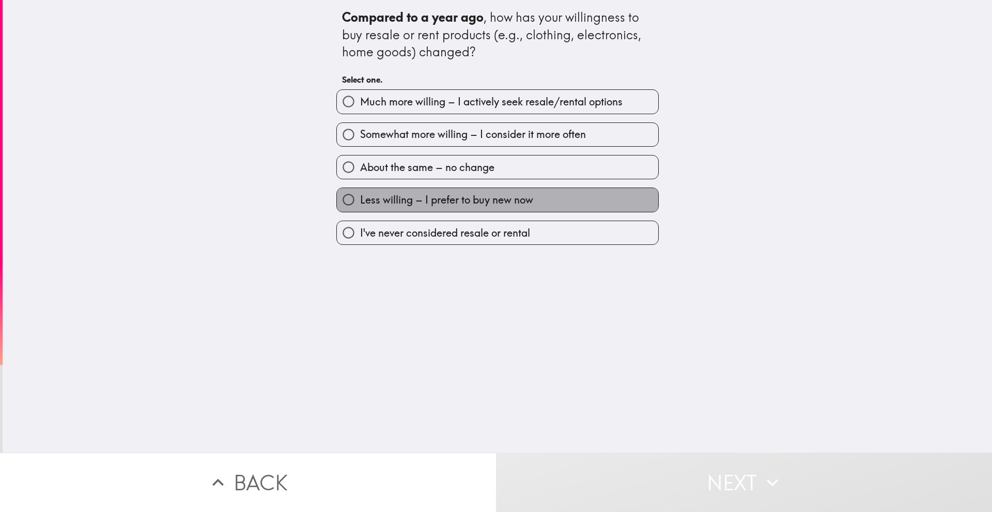
click at [503, 201] on span "Less willing – I prefer to buy new now" at bounding box center [446, 200] width 173 height 14
click at [360, 201] on input "Less willing – I prefer to buy new now" at bounding box center [348, 199] width 23 height 23
radio input "true"
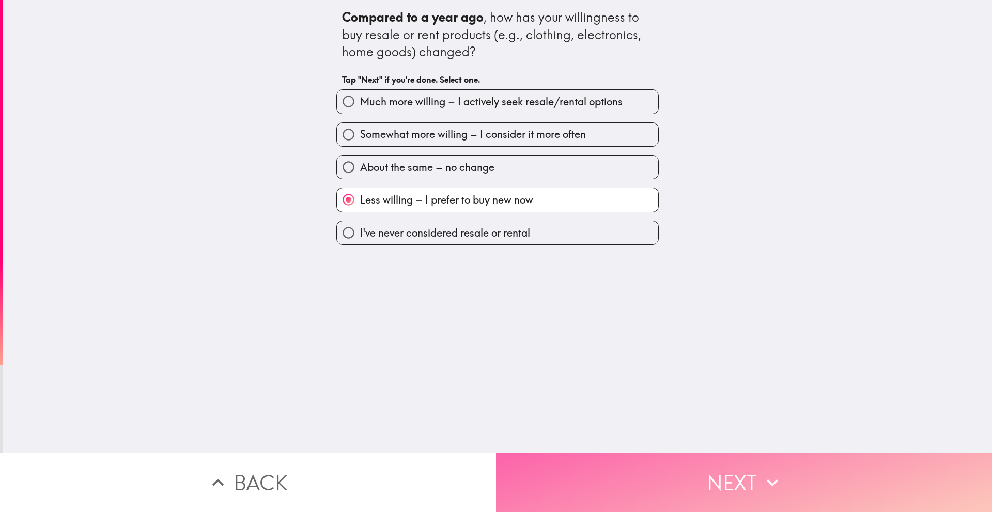
click at [536, 474] on button "Next" at bounding box center [744, 482] width 496 height 59
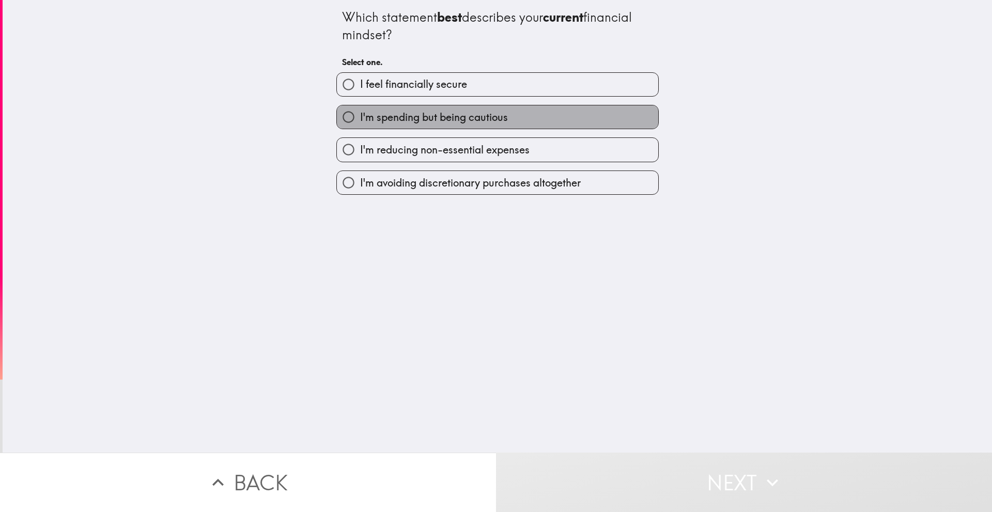
click at [456, 117] on span "I'm spending but being cautious" at bounding box center [434, 117] width 148 height 14
click at [360, 117] on input "I'm spending but being cautious" at bounding box center [348, 116] width 23 height 23
radio input "true"
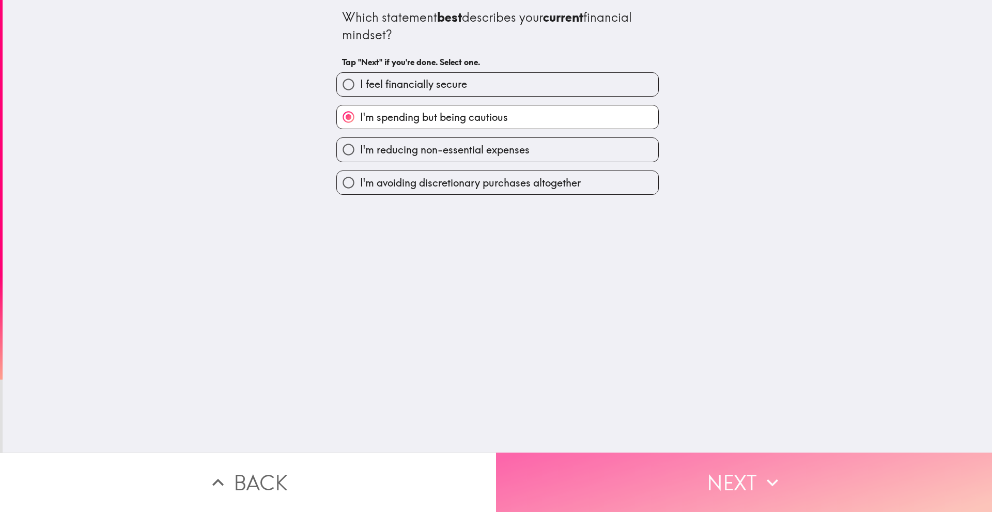
click at [555, 472] on button "Next" at bounding box center [744, 482] width 496 height 59
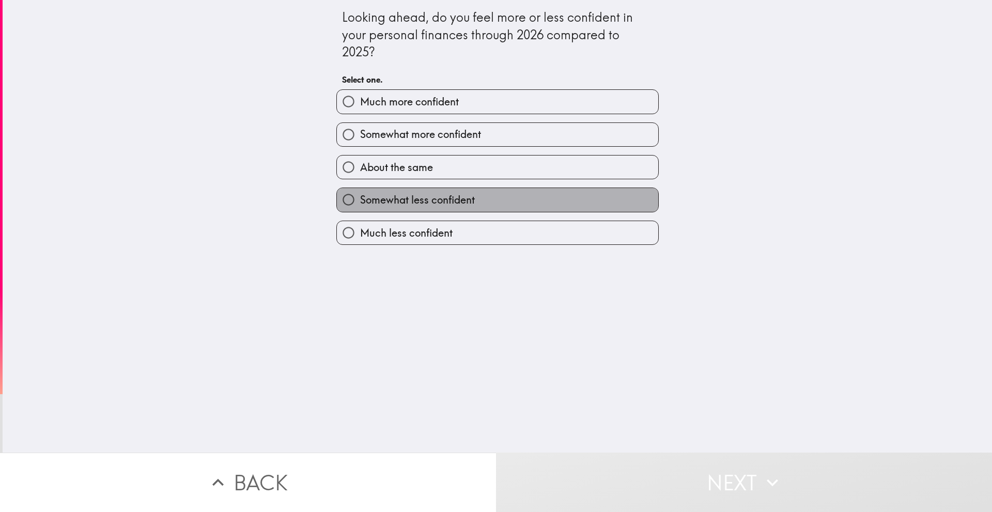
click at [459, 192] on label "Somewhat less confident" at bounding box center [497, 199] width 321 height 23
click at [360, 192] on input "Somewhat less confident" at bounding box center [348, 199] width 23 height 23
radio input "true"
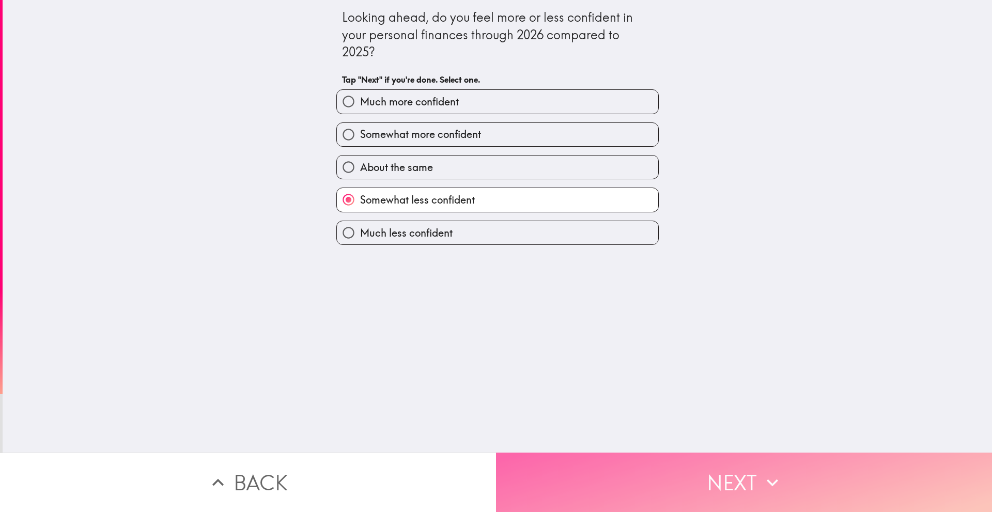
click at [537, 485] on button "Next" at bounding box center [744, 482] width 496 height 59
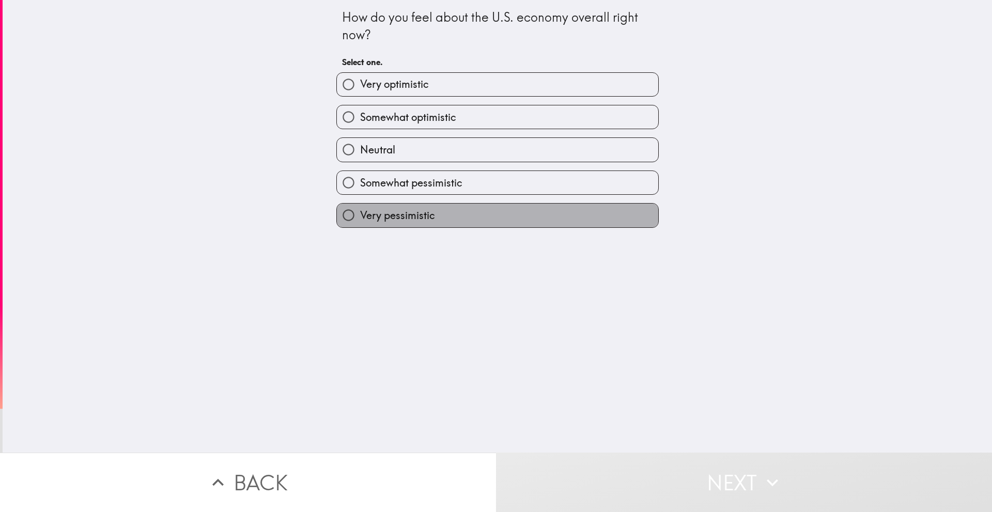
click at [489, 220] on label "Very pessimistic" at bounding box center [497, 215] width 321 height 23
click at [360, 220] on input "Very pessimistic" at bounding box center [348, 215] width 23 height 23
radio input "true"
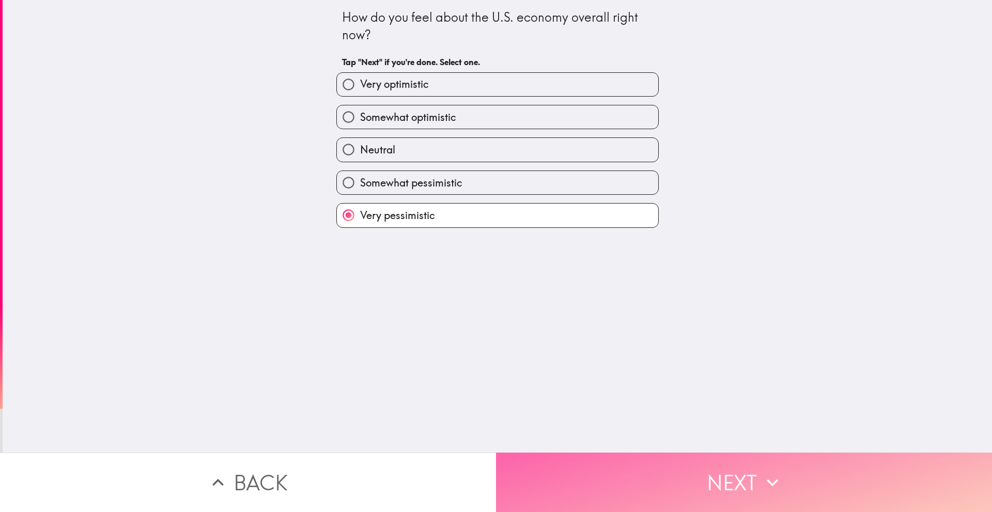
click at [553, 454] on button "Next" at bounding box center [744, 482] width 496 height 59
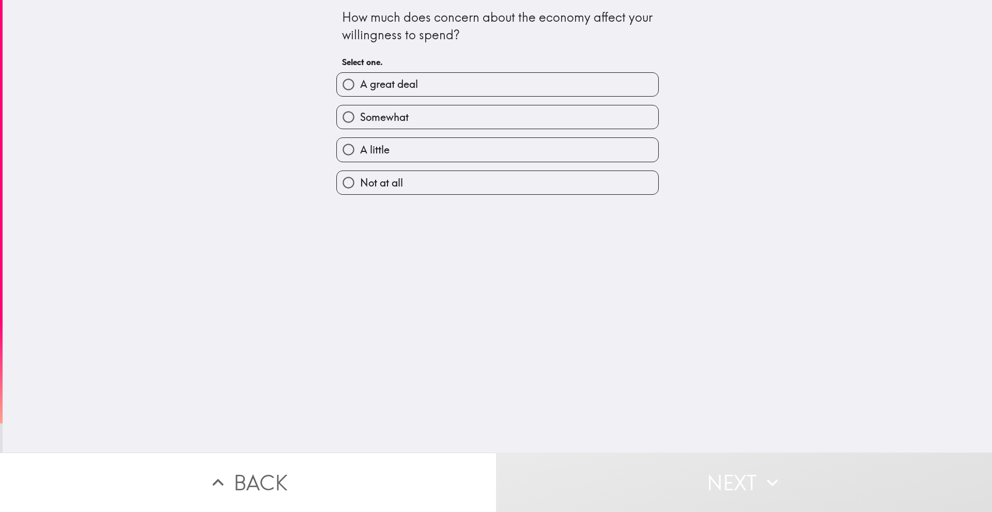
click at [488, 71] on div "A great deal" at bounding box center [493, 80] width 331 height 33
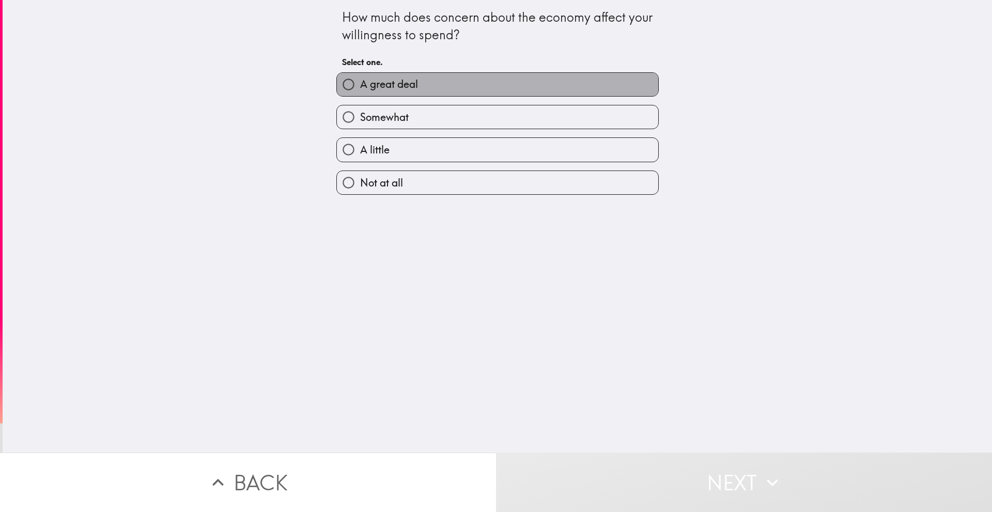
click at [488, 79] on label "A great deal" at bounding box center [497, 84] width 321 height 23
click at [360, 79] on input "A great deal" at bounding box center [348, 84] width 23 height 23
radio input "true"
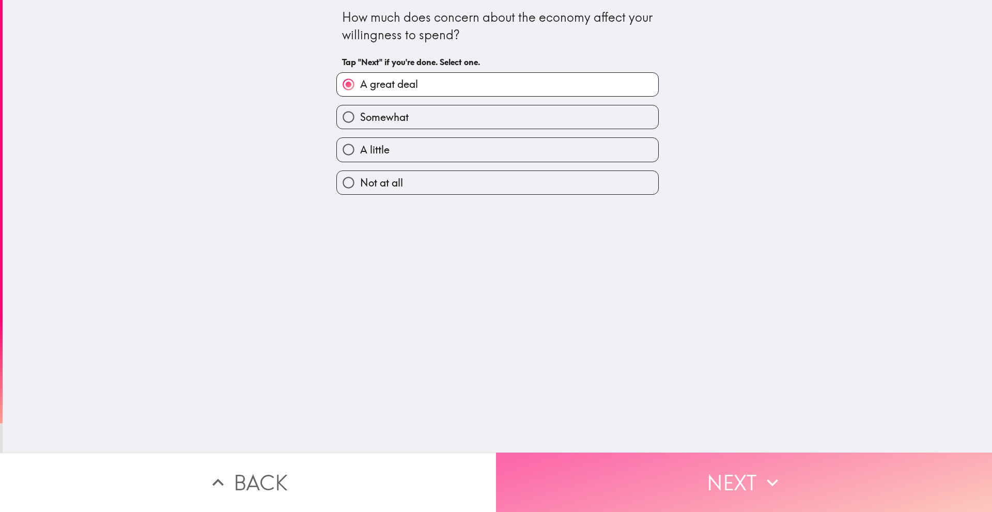
click at [537, 472] on button "Next" at bounding box center [744, 482] width 496 height 59
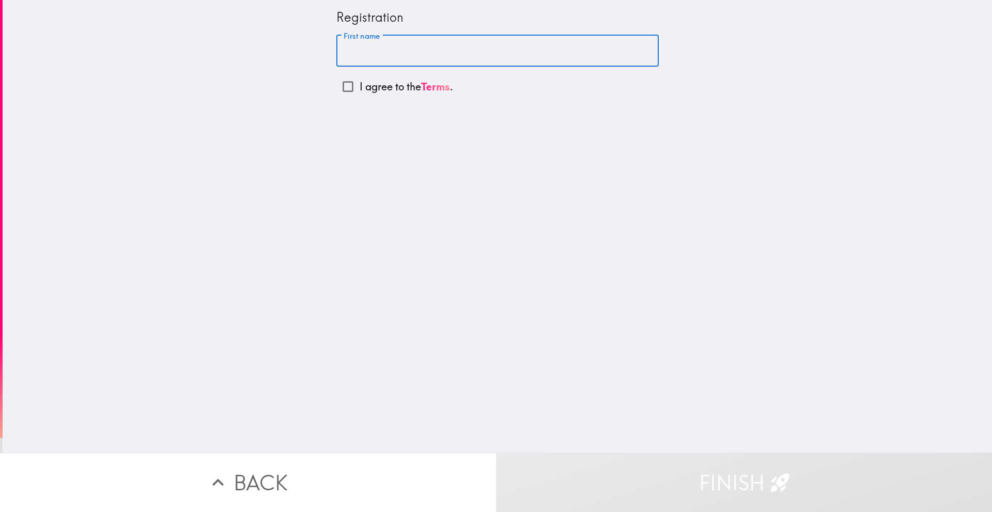
click at [501, 53] on input "First name" at bounding box center [497, 51] width 322 height 32
type input "[PERSON_NAME]"
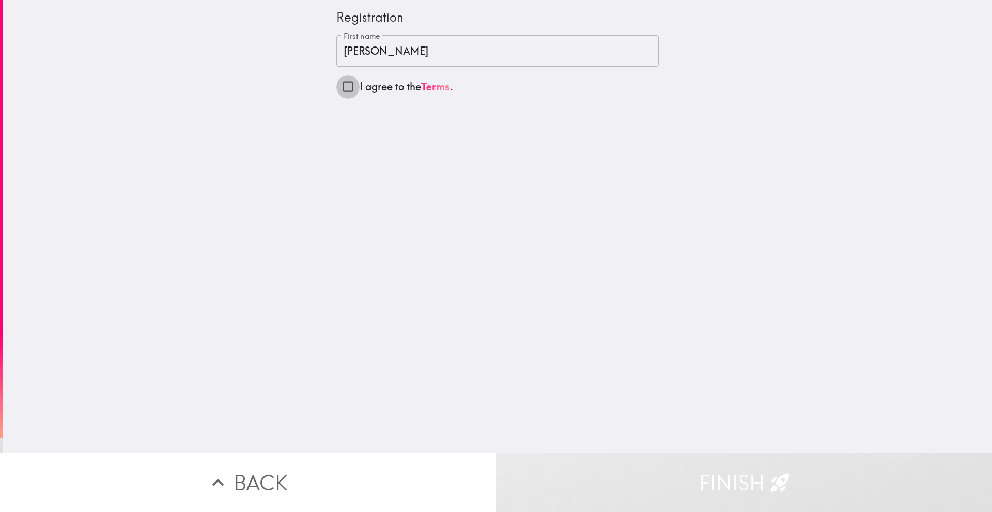
click at [343, 85] on input "I agree to the Terms ." at bounding box center [347, 86] width 23 height 23
checkbox input "true"
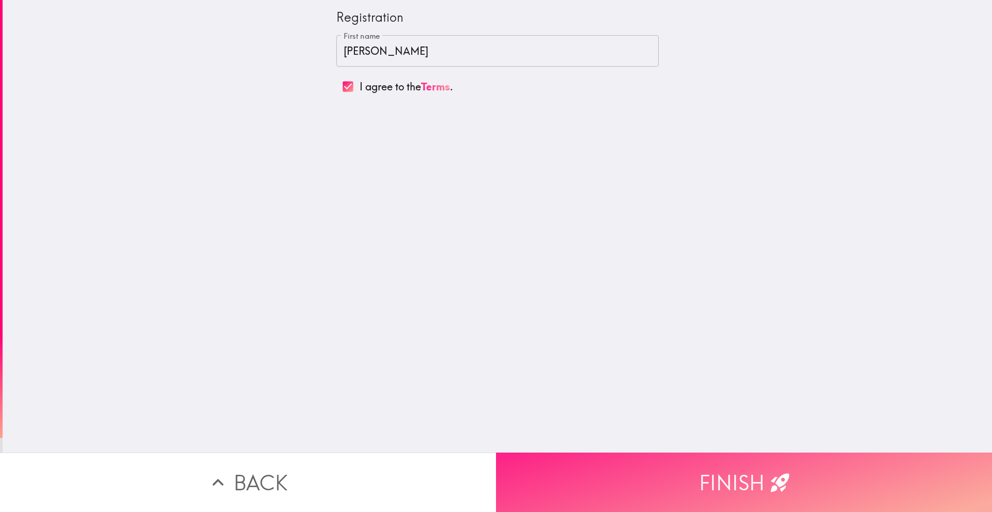
click at [585, 471] on button "Finish" at bounding box center [744, 482] width 496 height 59
